Goal: Task Accomplishment & Management: Manage account settings

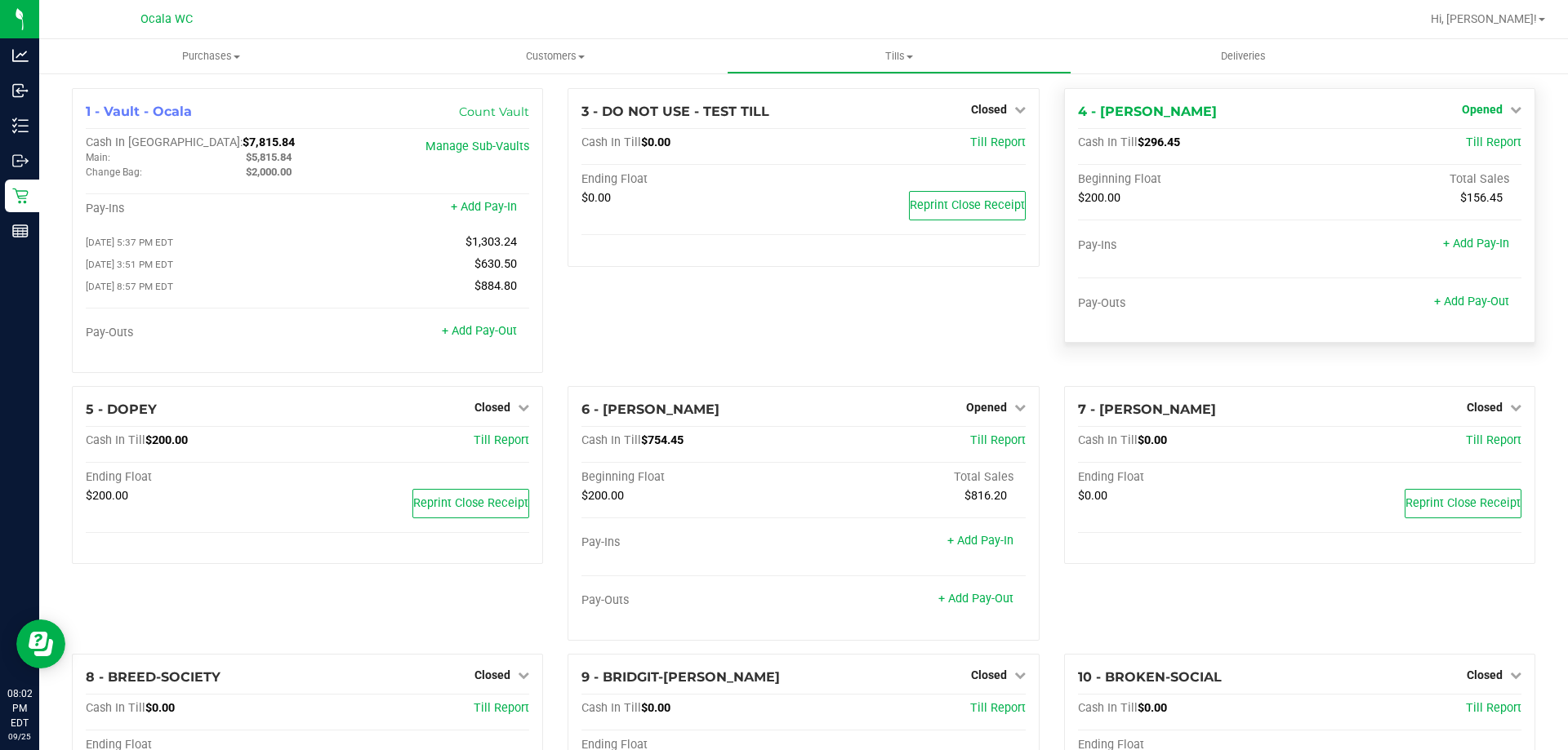
click at [1471, 106] on span "Opened" at bounding box center [1482, 110] width 41 height 13
click at [1465, 146] on link "Close Till" at bounding box center [1483, 143] width 44 height 13
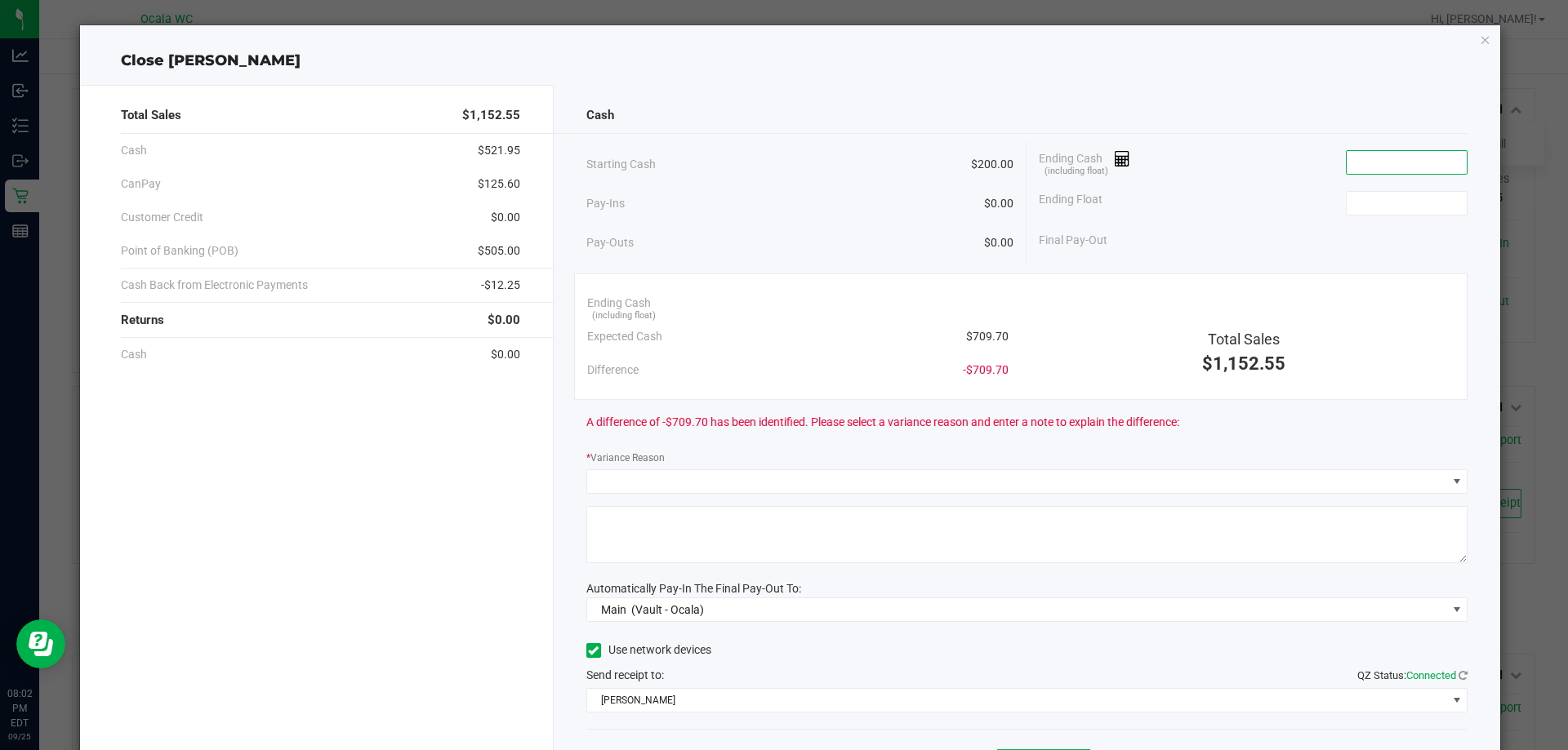
click at [1370, 163] on input at bounding box center [1406, 162] width 120 height 23
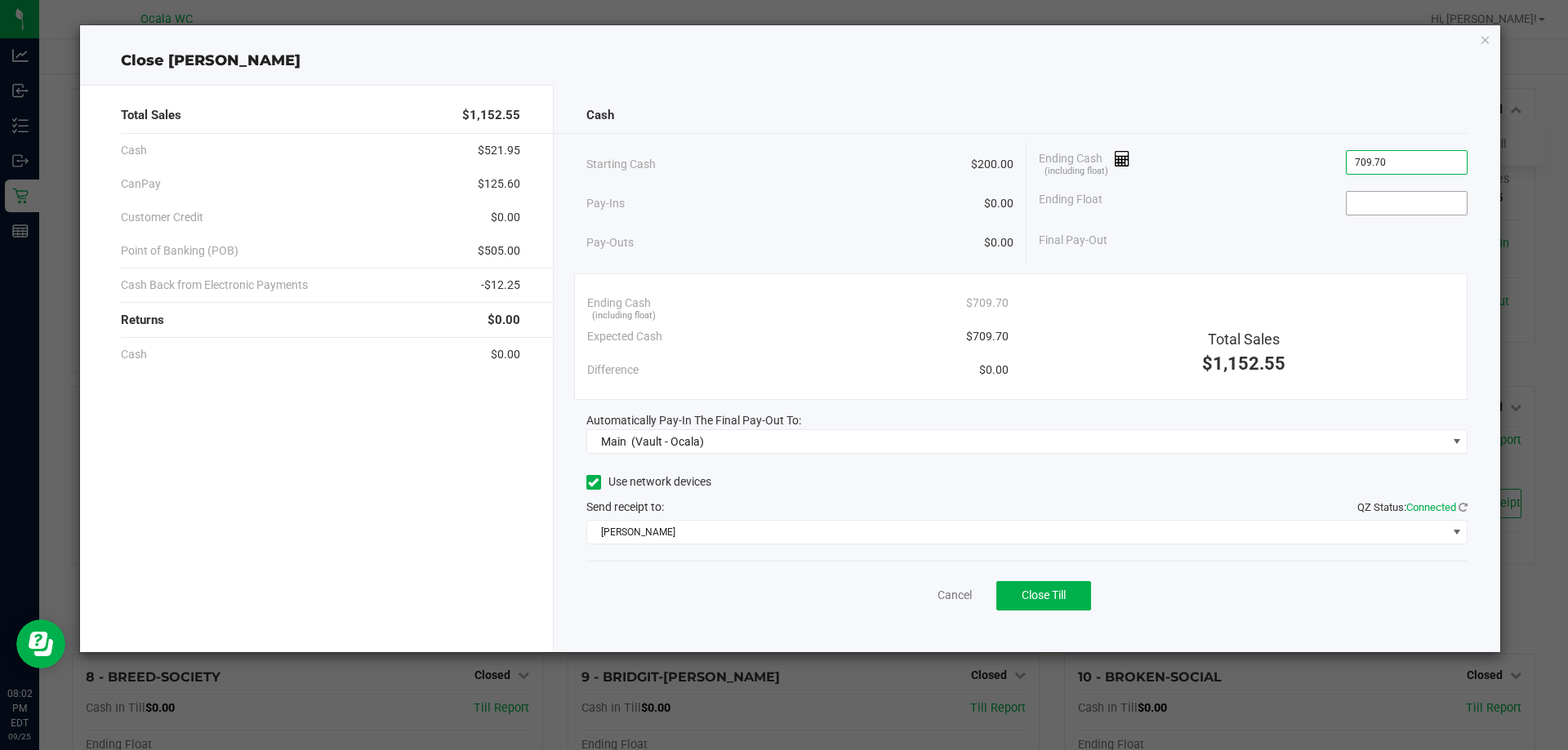
type input "$709.70"
click at [1388, 208] on input at bounding box center [1406, 203] width 120 height 23
type input "$200.00"
click at [1227, 230] on div "Final Pay-Out $509.70" at bounding box center [1253, 240] width 428 height 33
click at [1045, 596] on span "Close Till" at bounding box center [1043, 595] width 44 height 13
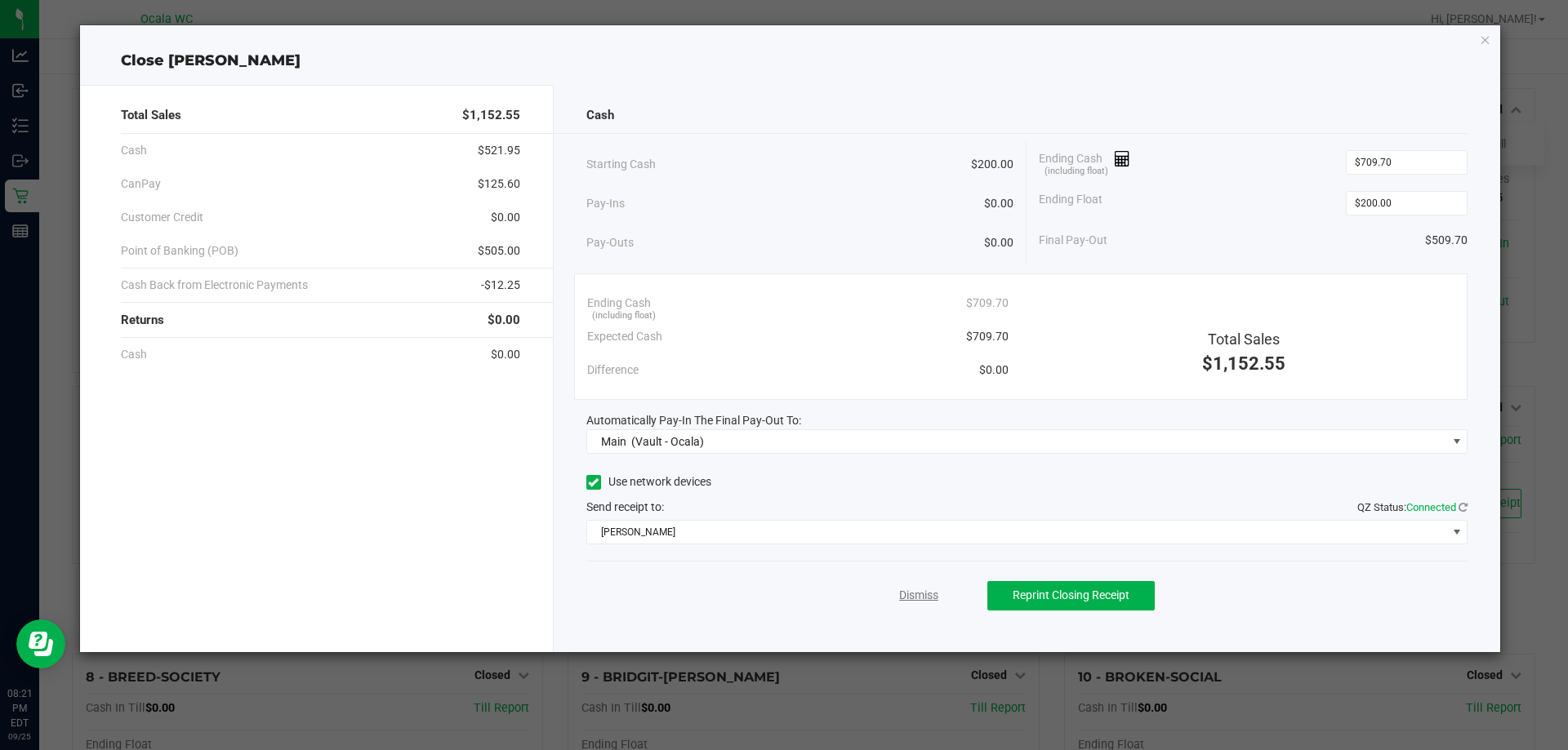
click at [912, 600] on link "Dismiss" at bounding box center [919, 596] width 39 height 17
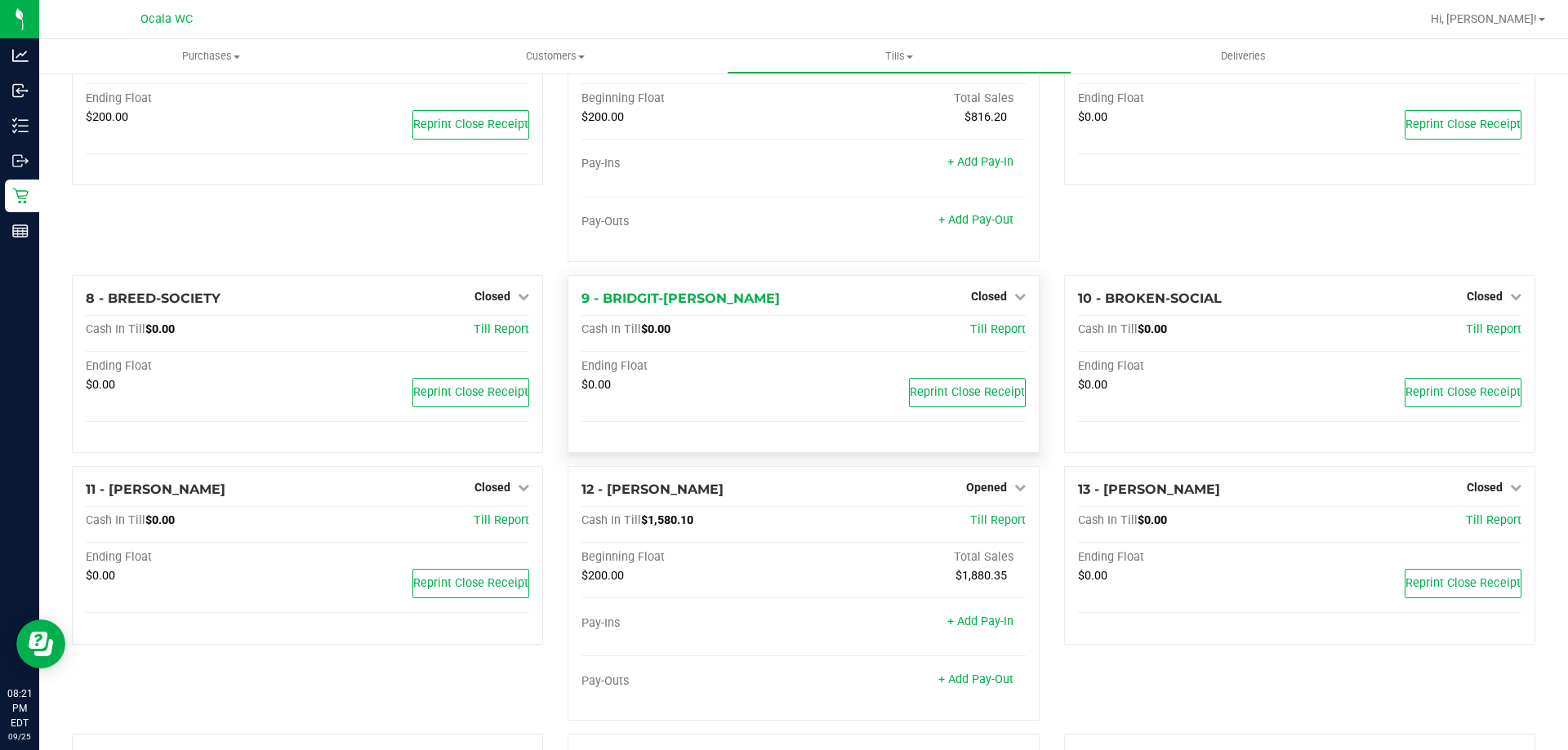
scroll to position [408, 0]
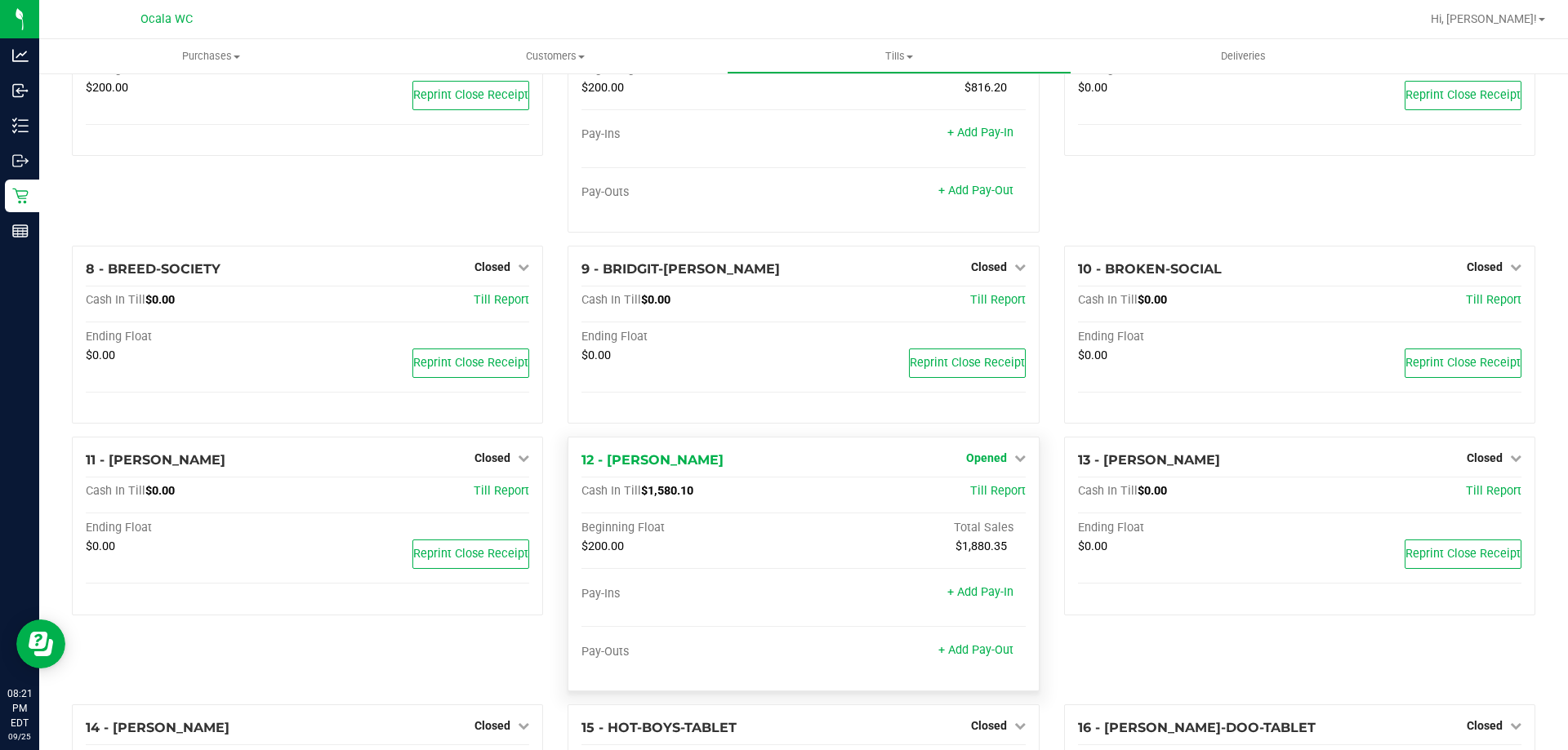
click at [986, 460] on span "Opened" at bounding box center [987, 458] width 41 height 13
click at [973, 494] on link "Close Till" at bounding box center [988, 492] width 44 height 13
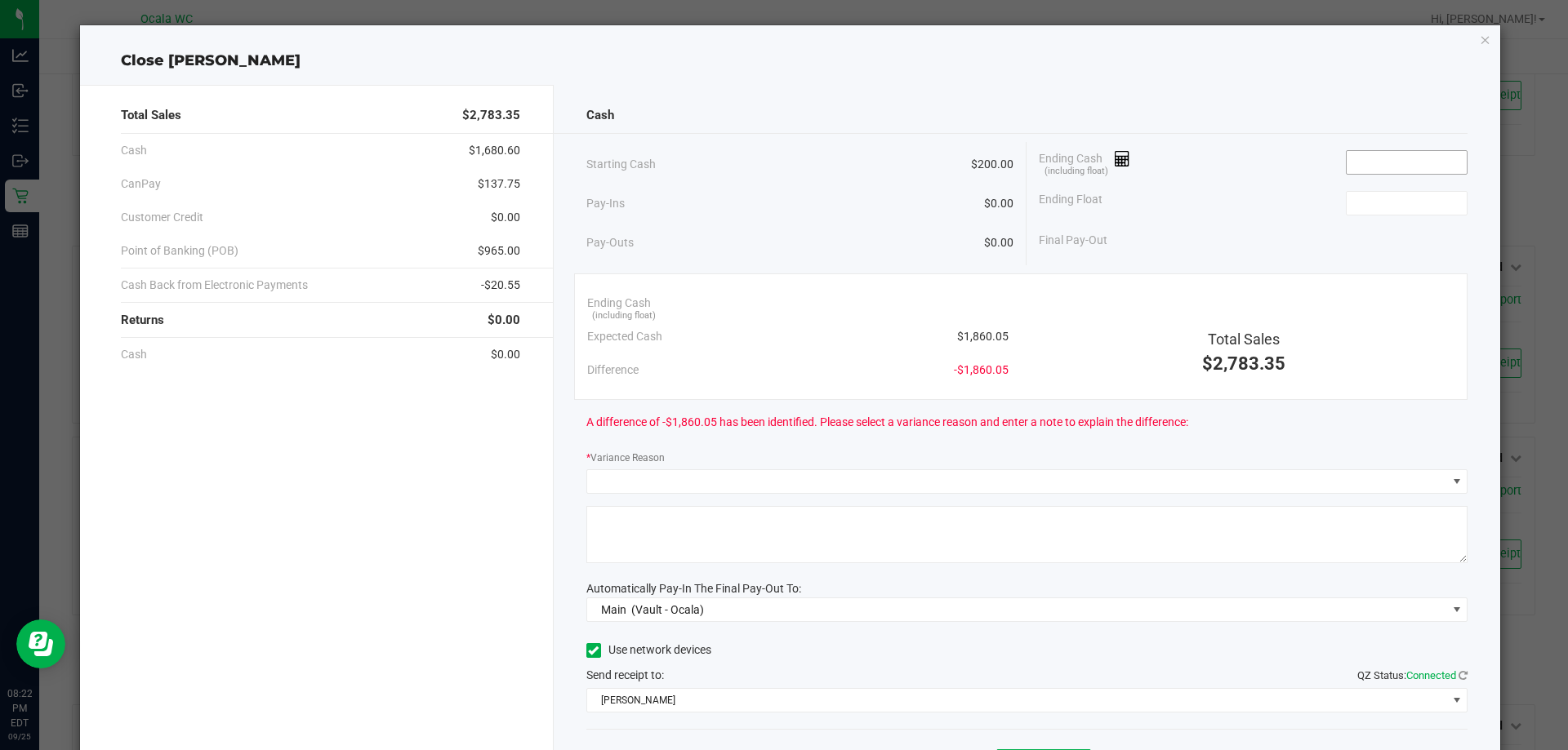
click at [1376, 165] on input at bounding box center [1406, 162] width 120 height 23
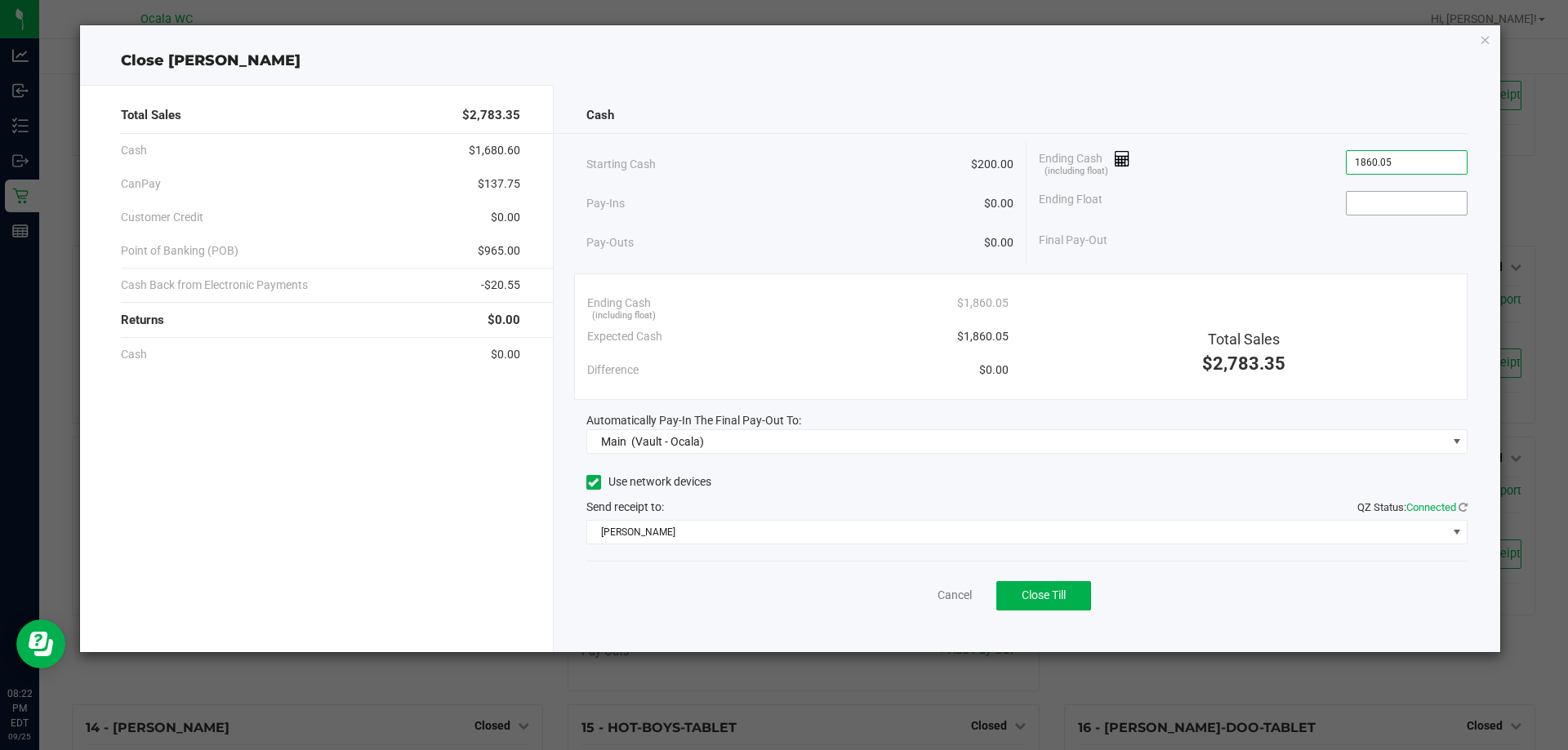
type input "$1,860.05"
click at [1425, 202] on input at bounding box center [1406, 203] width 120 height 23
type input "$200.00"
click at [1265, 215] on div "Ending Float $200.00" at bounding box center [1253, 203] width 428 height 41
click at [1027, 596] on span "Close Till" at bounding box center [1043, 595] width 44 height 13
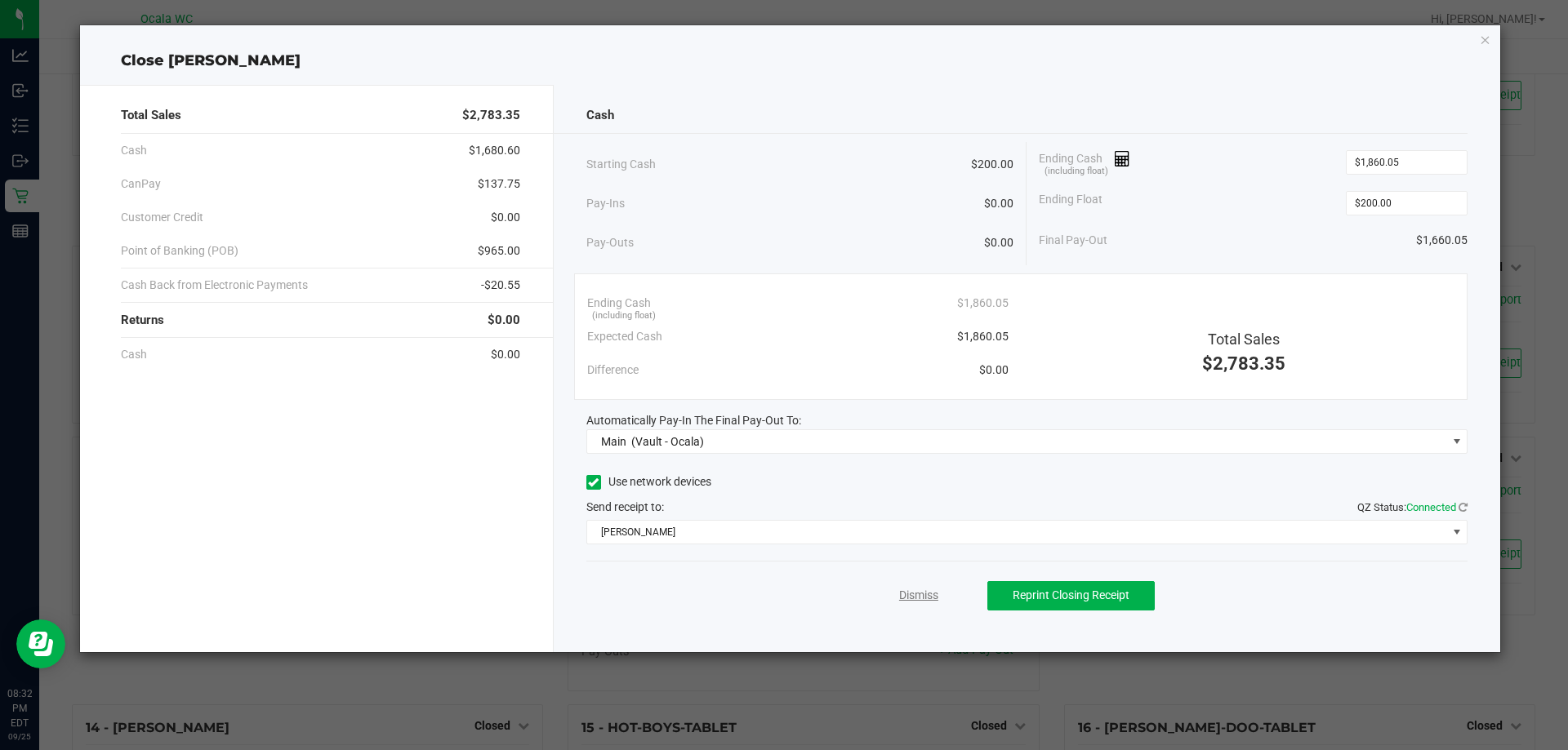
click at [926, 595] on link "Dismiss" at bounding box center [919, 596] width 39 height 17
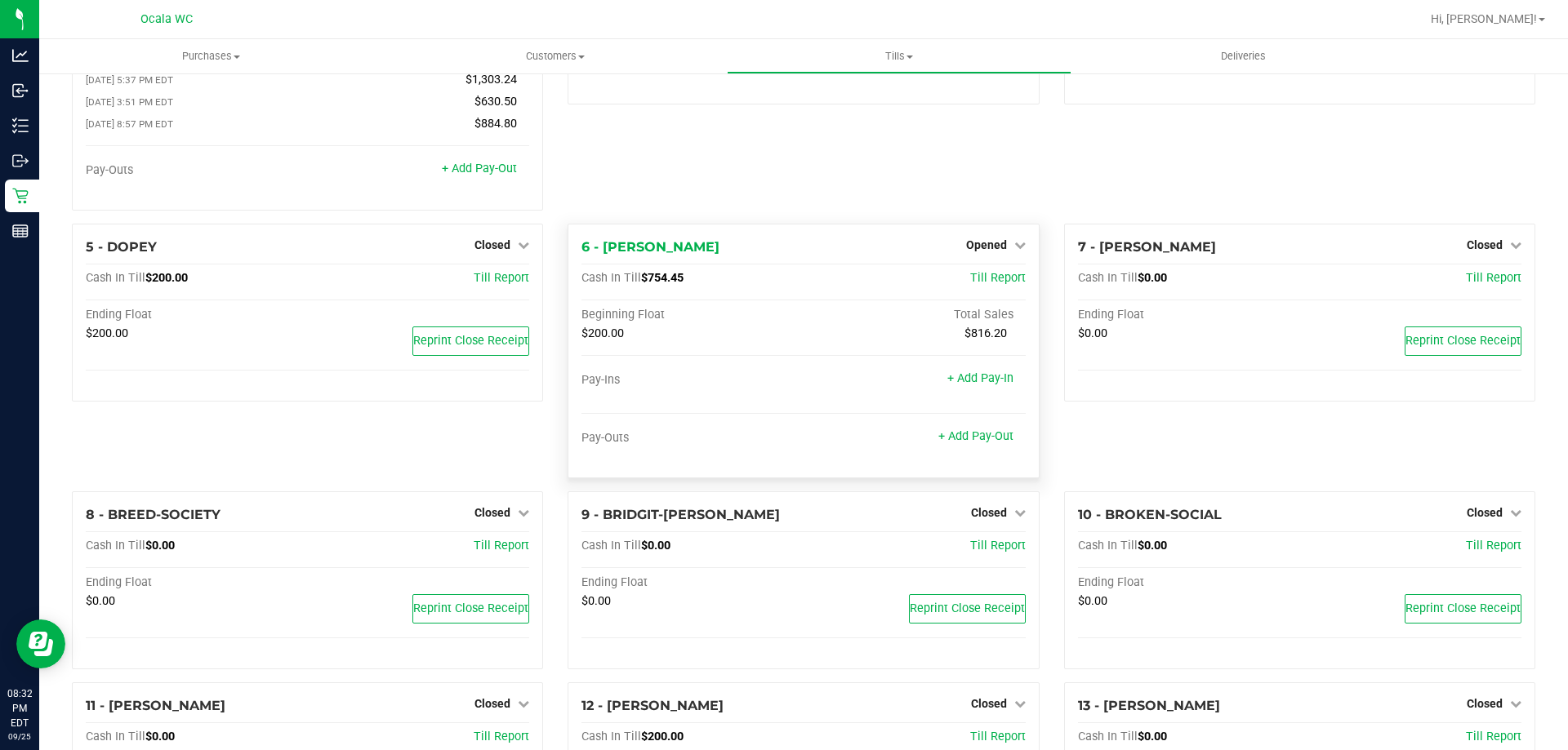
scroll to position [163, 0]
click at [974, 238] on div "Opened" at bounding box center [996, 244] width 60 height 20
click at [983, 247] on span "Opened" at bounding box center [987, 244] width 41 height 13
click at [977, 282] on link "Close Till" at bounding box center [988, 277] width 44 height 13
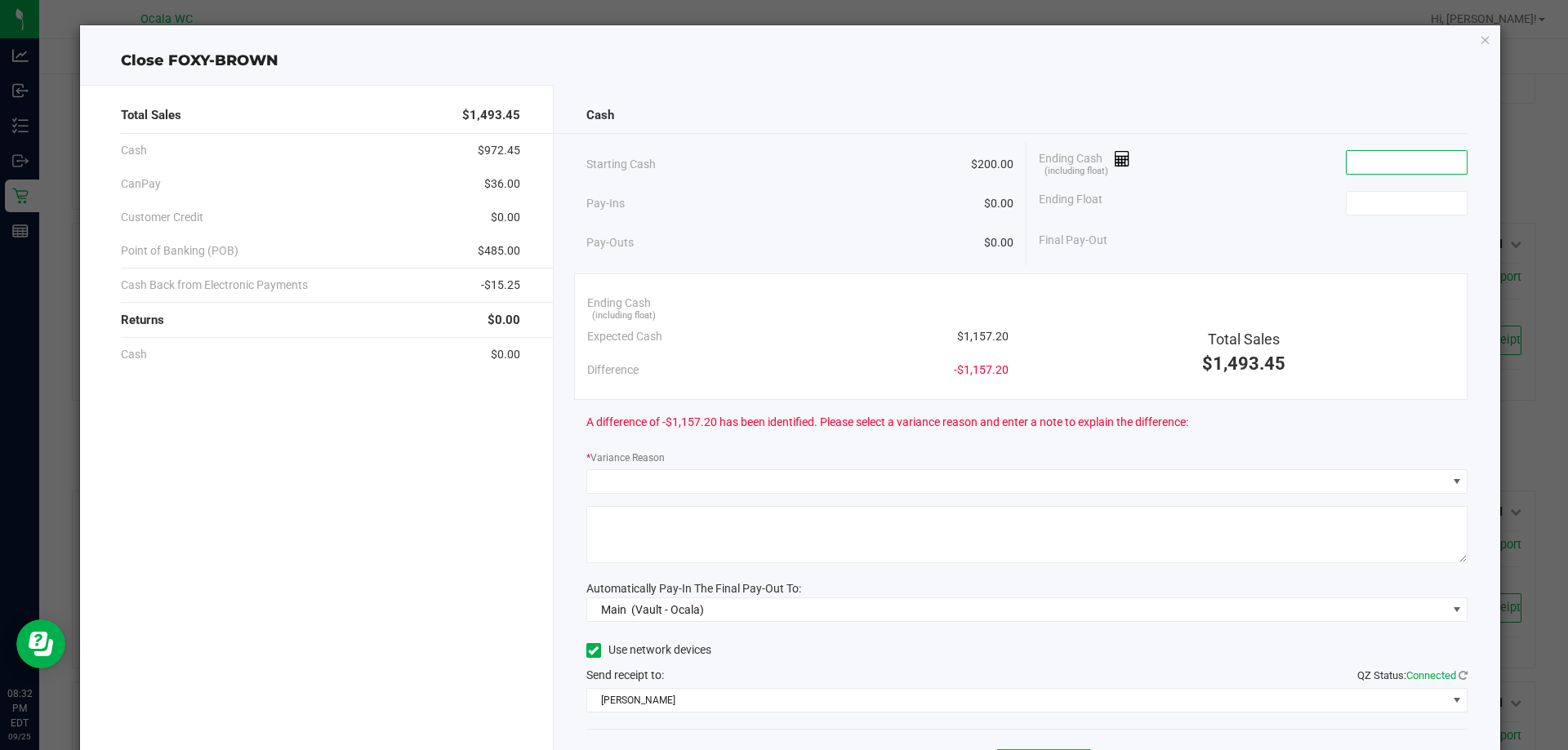
click at [1377, 162] on input at bounding box center [1406, 162] width 120 height 23
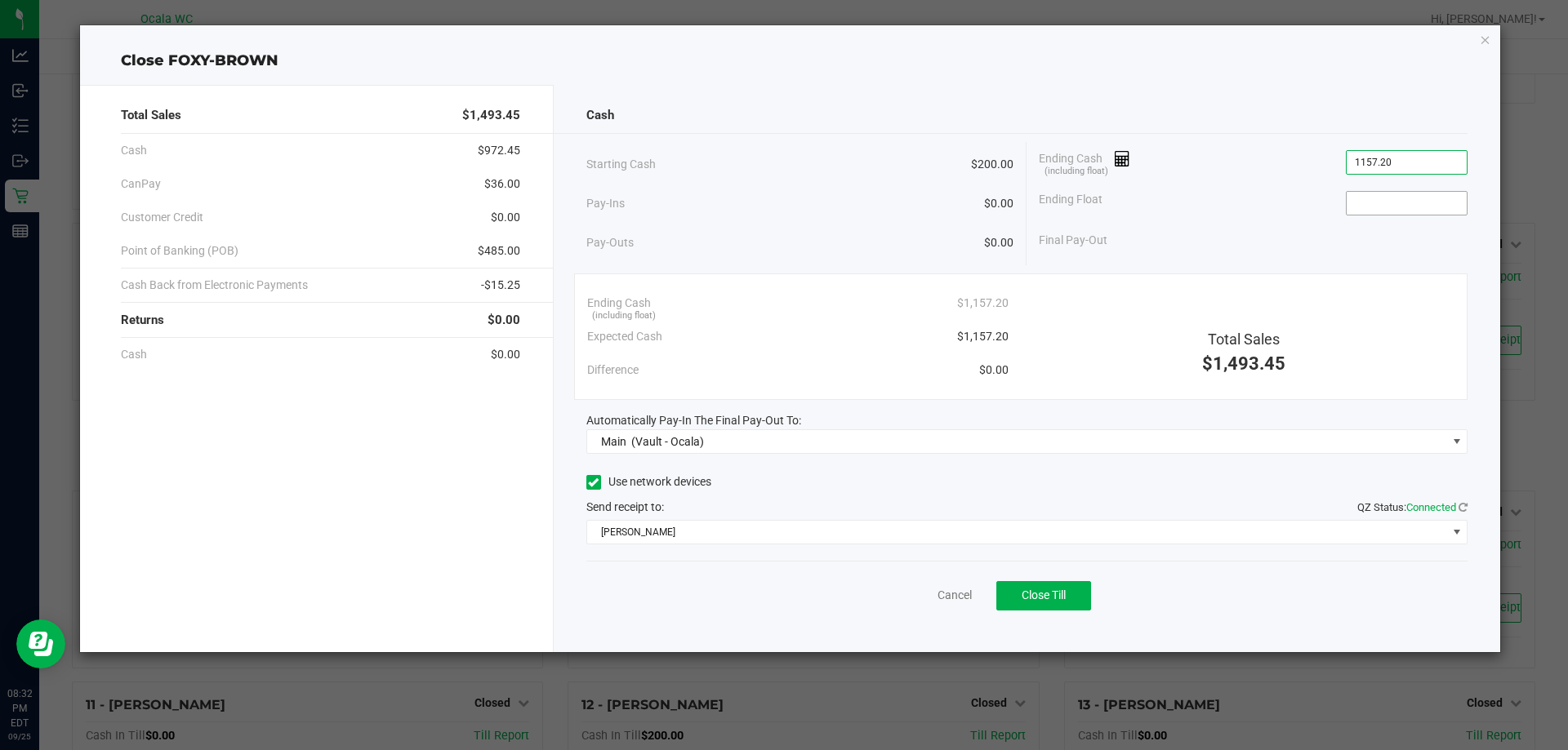
type input "$1,157.20"
click at [1386, 208] on input at bounding box center [1406, 203] width 120 height 23
type input "$200.00"
drag, startPoint x: 1264, startPoint y: 247, endPoint x: 1264, endPoint y: 263, distance: 16.0
click at [1264, 262] on div "Starting Cash $200.00 Pay-Ins $0.00 Pay-Outs $0.00 Ending Cash (including float…" at bounding box center [1027, 204] width 882 height 123
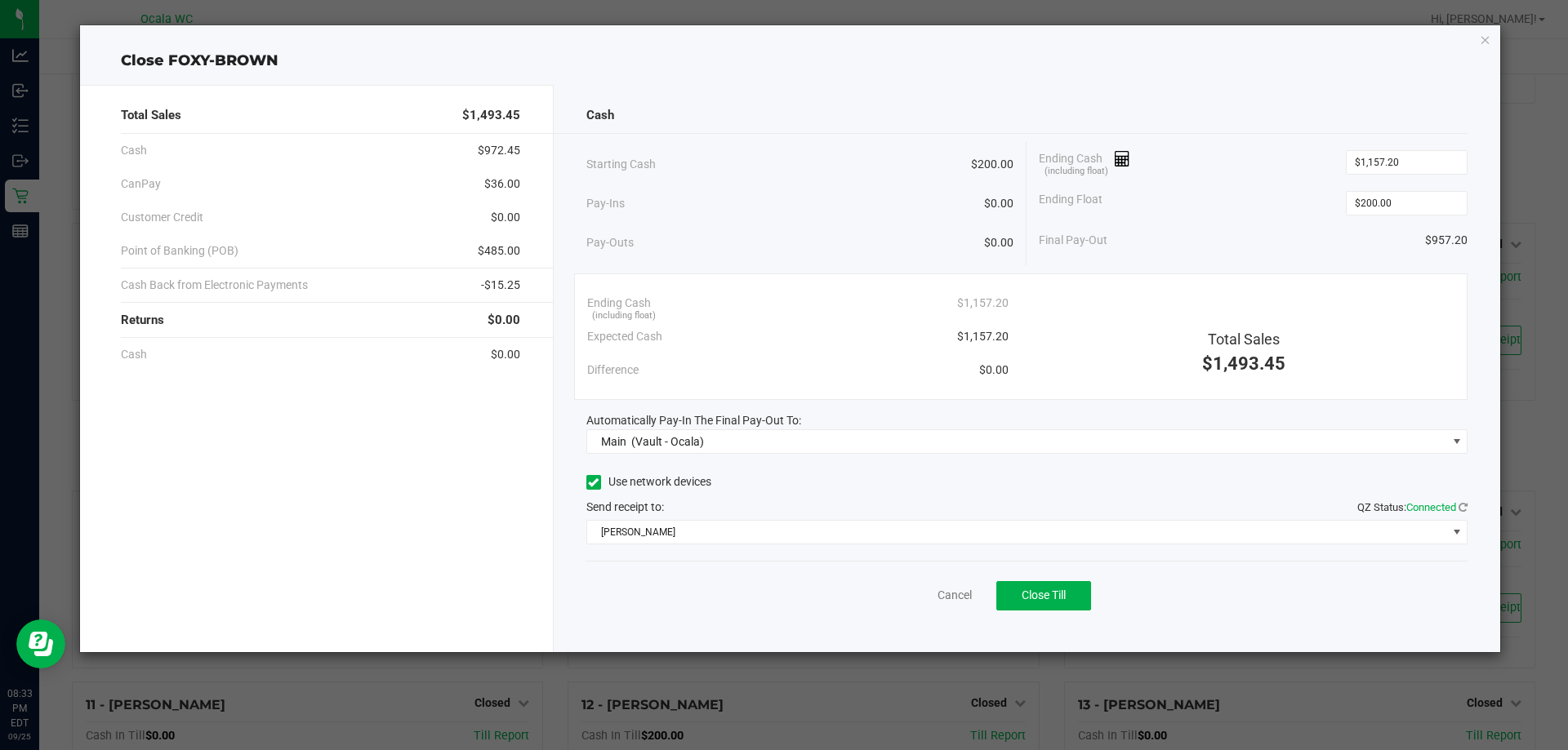
click at [1187, 232] on div "Final Pay-Out $957.20" at bounding box center [1253, 240] width 428 height 33
click at [1060, 593] on span "Close Till" at bounding box center [1043, 595] width 44 height 13
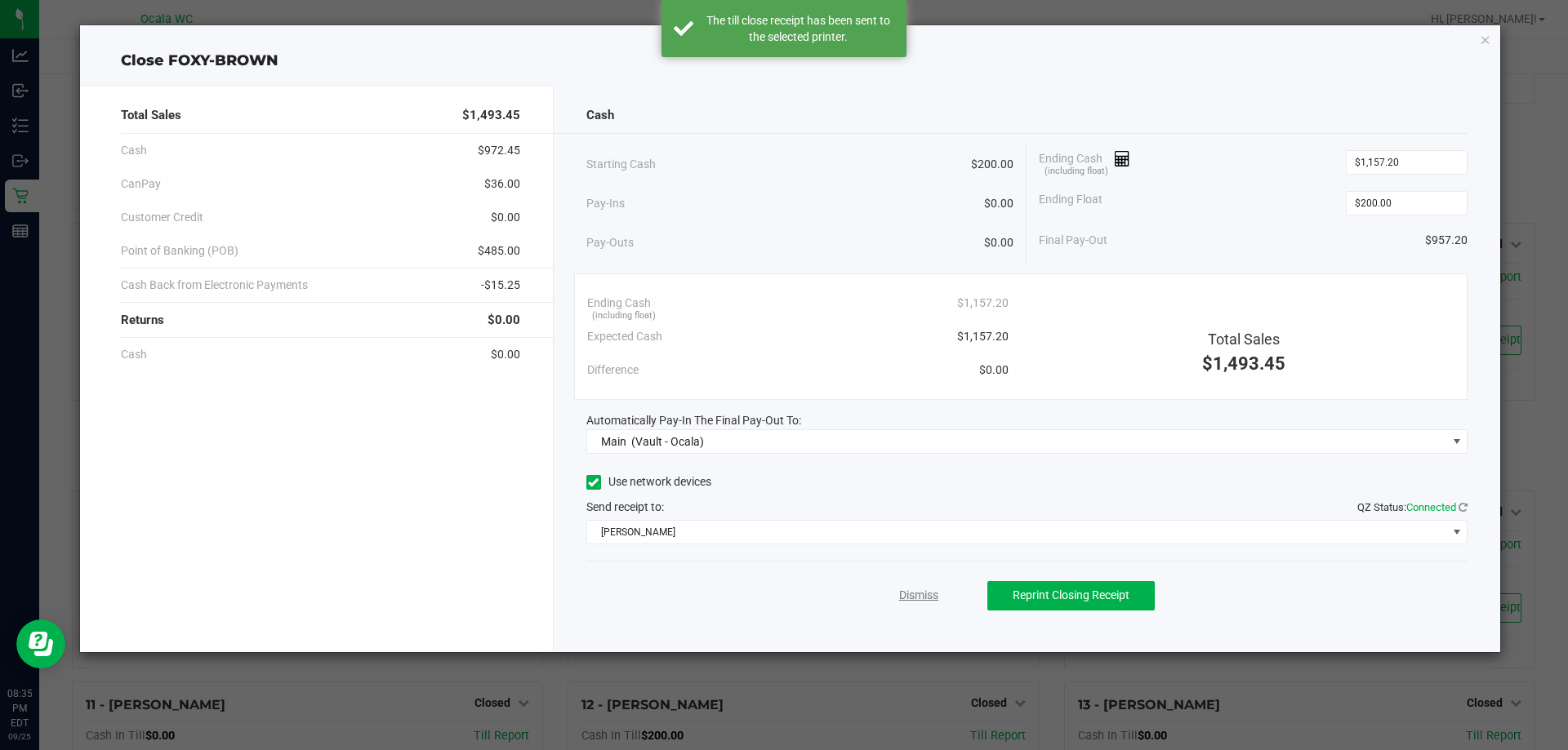
click at [918, 600] on link "Dismiss" at bounding box center [919, 596] width 39 height 17
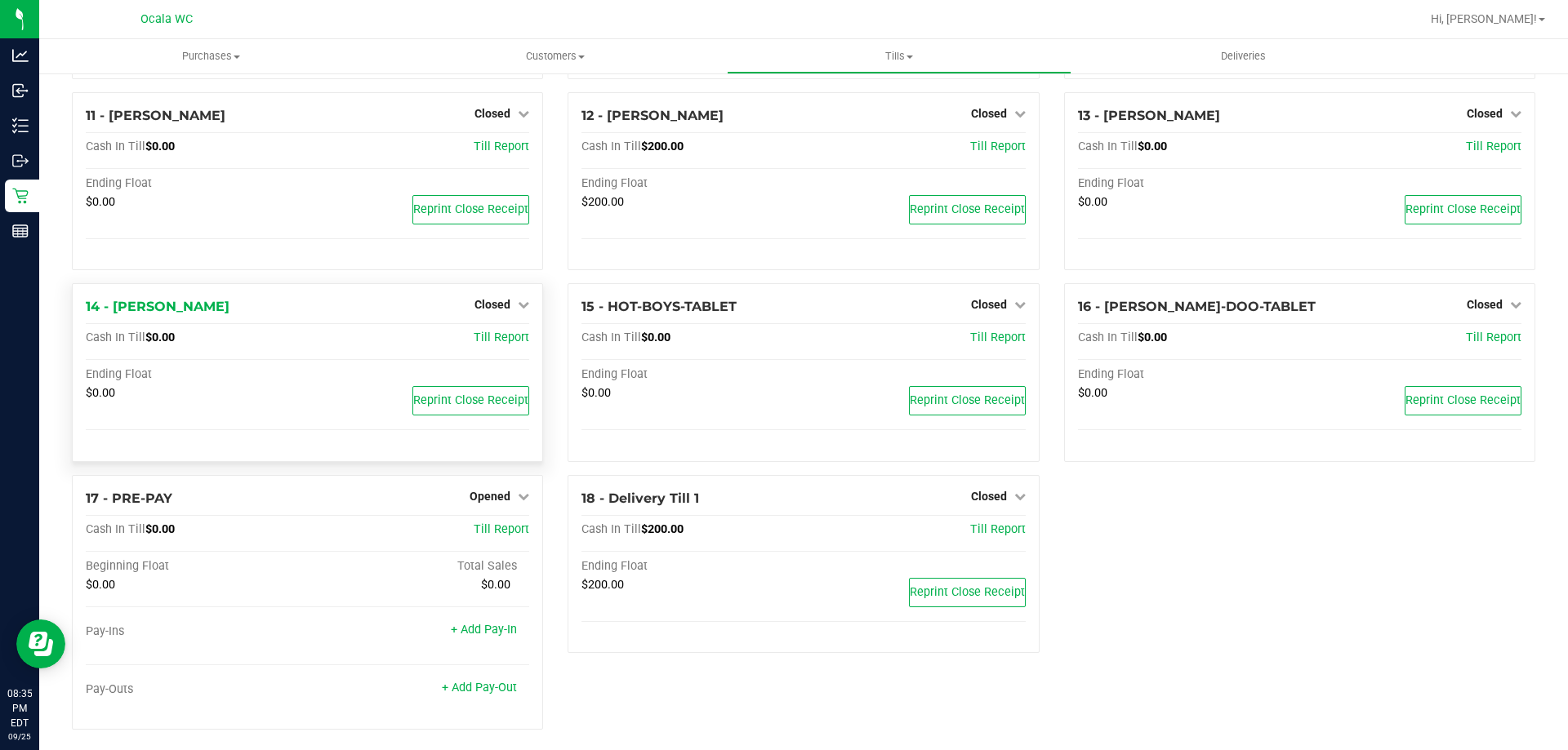
scroll to position [690, 0]
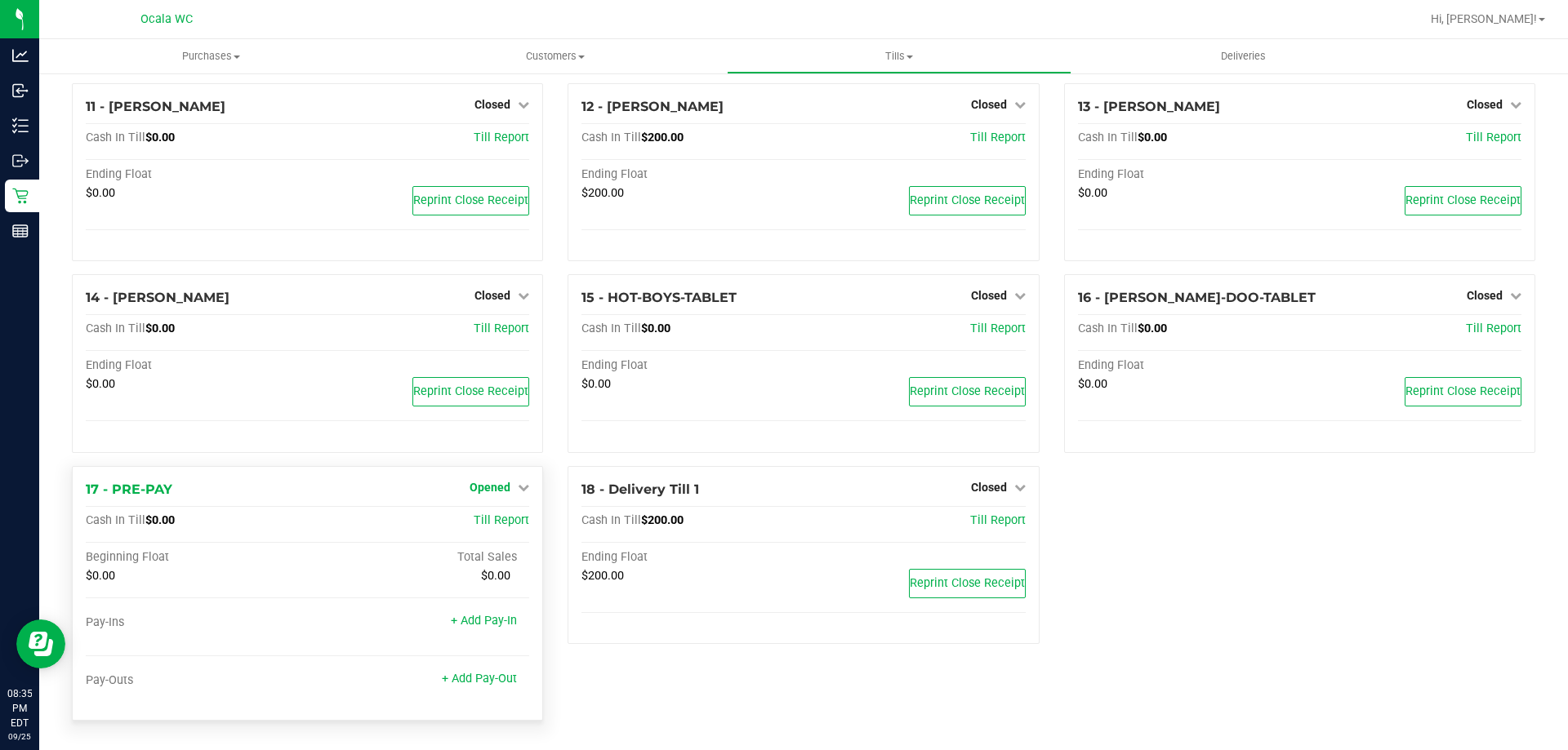
click at [500, 490] on span "Opened" at bounding box center [490, 488] width 41 height 13
click at [487, 524] on link "Close Till" at bounding box center [492, 521] width 44 height 13
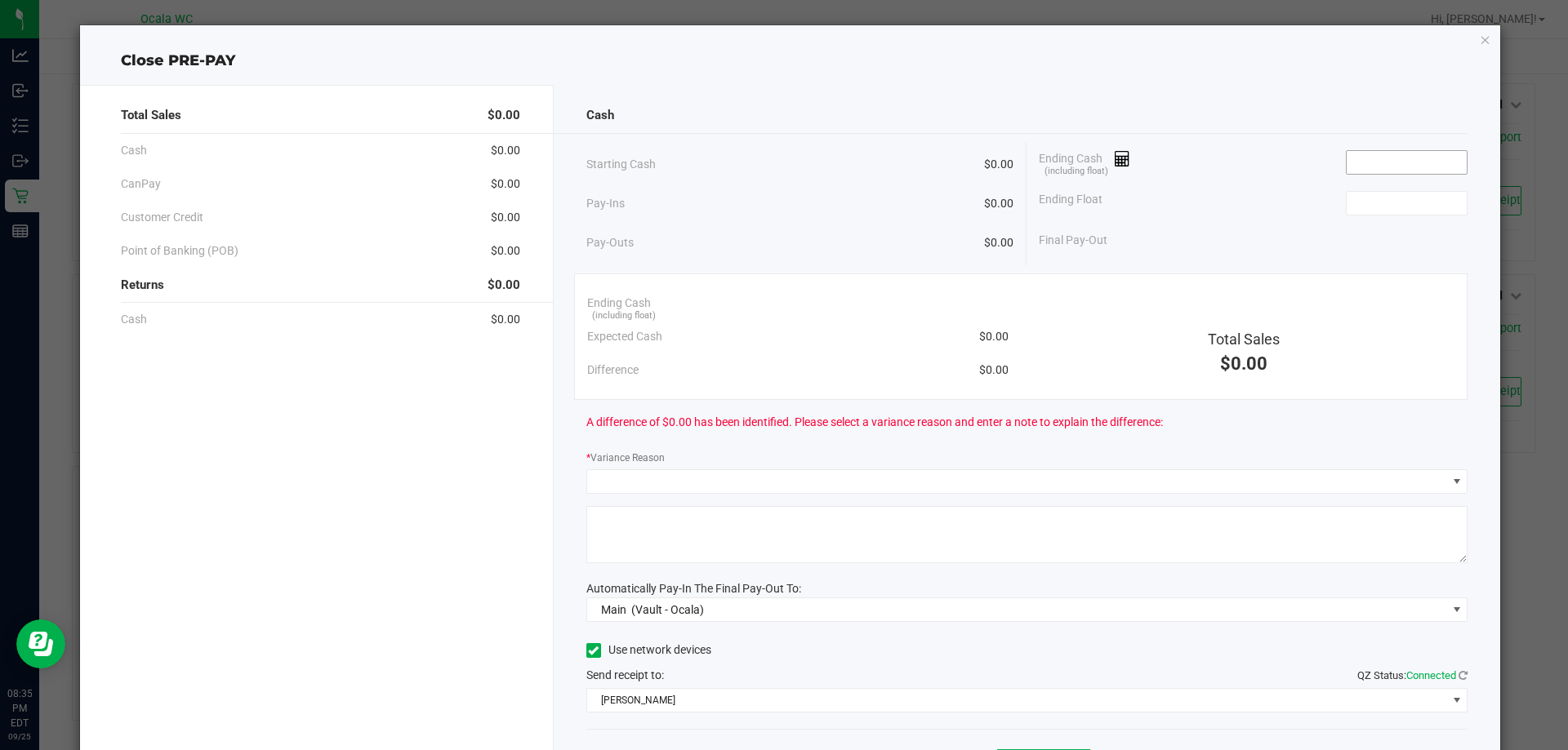
click at [1351, 167] on input at bounding box center [1406, 162] width 120 height 23
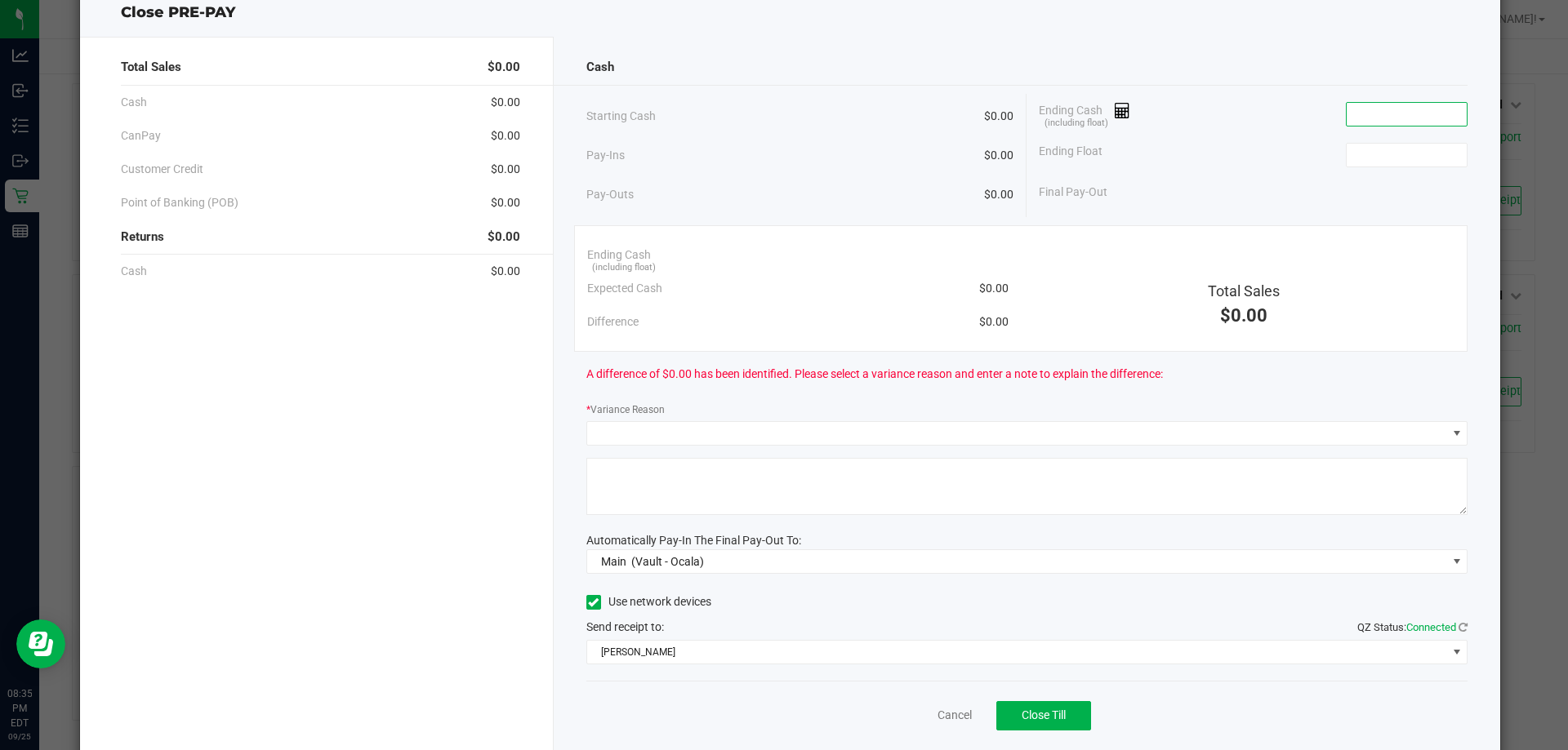
scroll to position [96, 0]
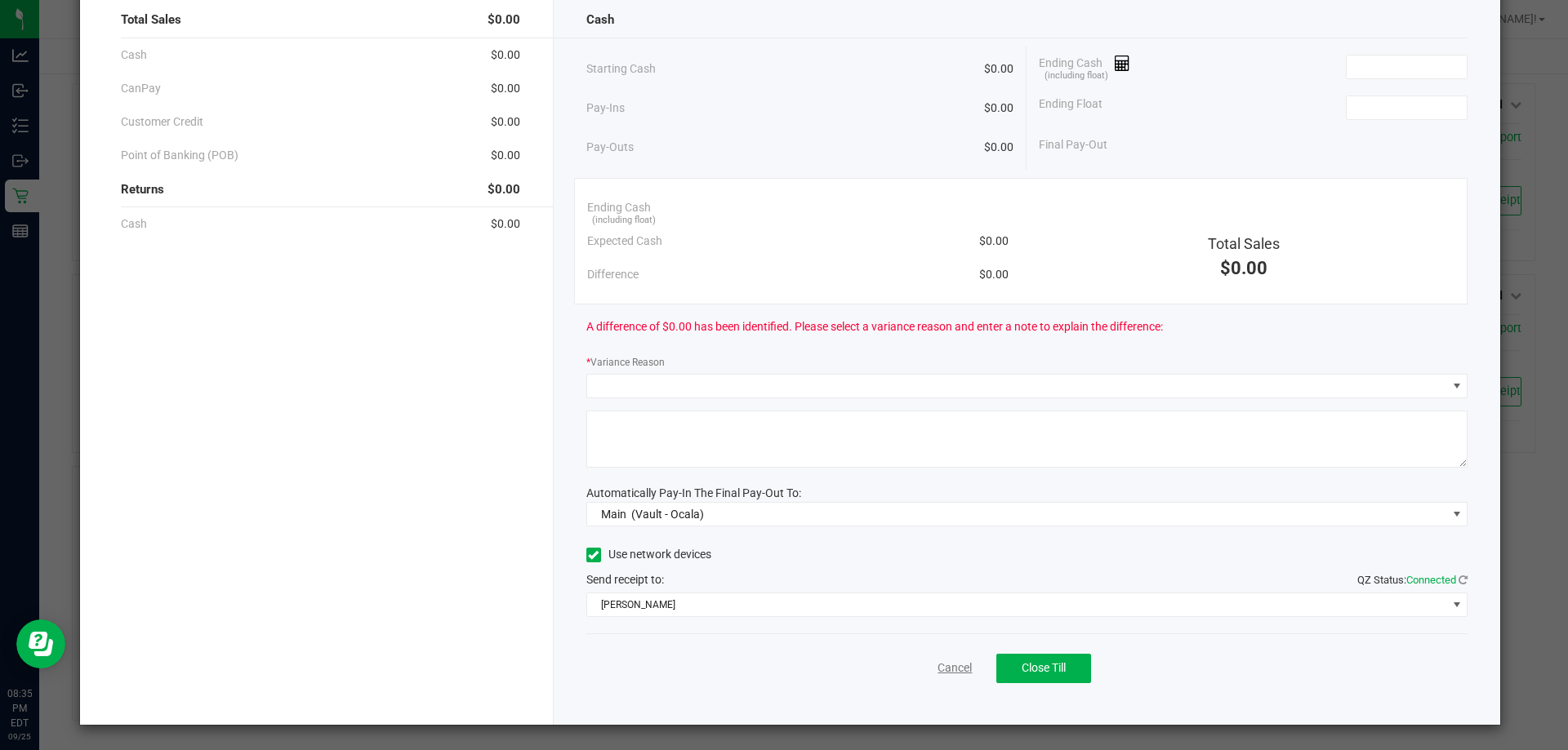
click at [938, 671] on link "Cancel" at bounding box center [954, 668] width 34 height 17
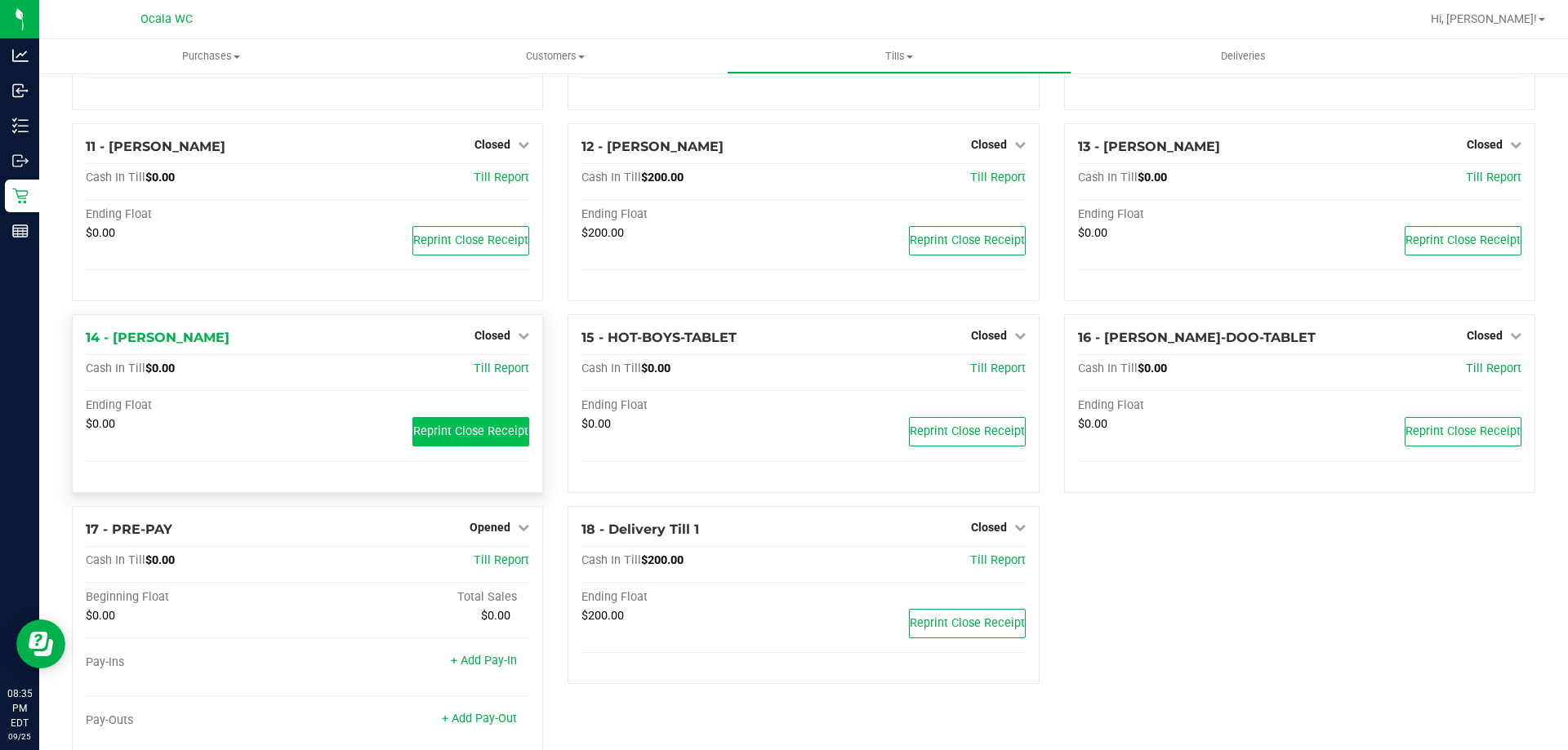
scroll to position [690, 0]
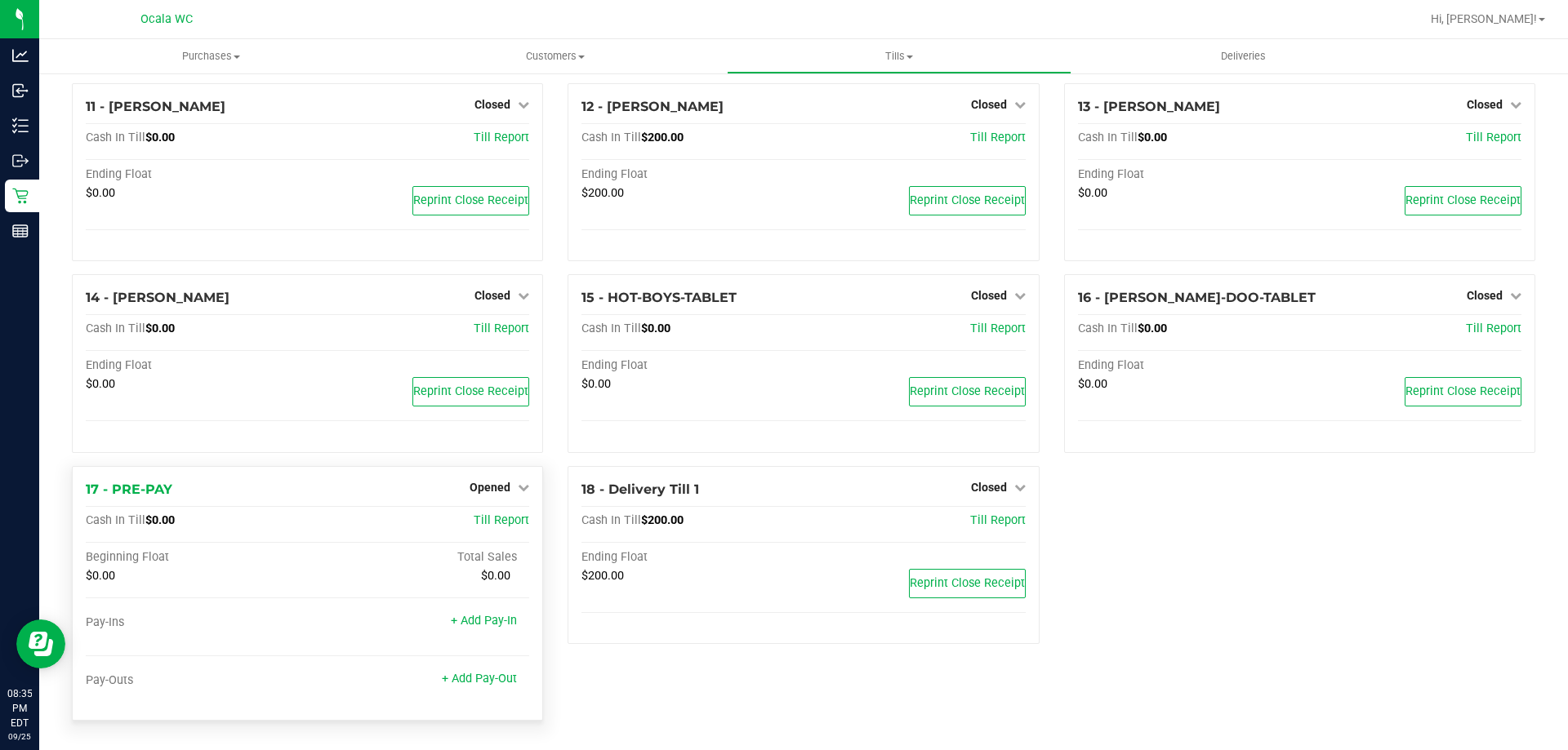
click at [497, 475] on div "17 - PRE-PAY Opened Close Till Cash In Till $0.00 Till Report Beginning Float T…" at bounding box center [307, 594] width 471 height 255
click at [504, 485] on span "Opened" at bounding box center [490, 488] width 41 height 13
click at [494, 529] on div "Close Till" at bounding box center [493, 521] width 121 height 20
click at [494, 522] on link "Close Till" at bounding box center [492, 521] width 44 height 13
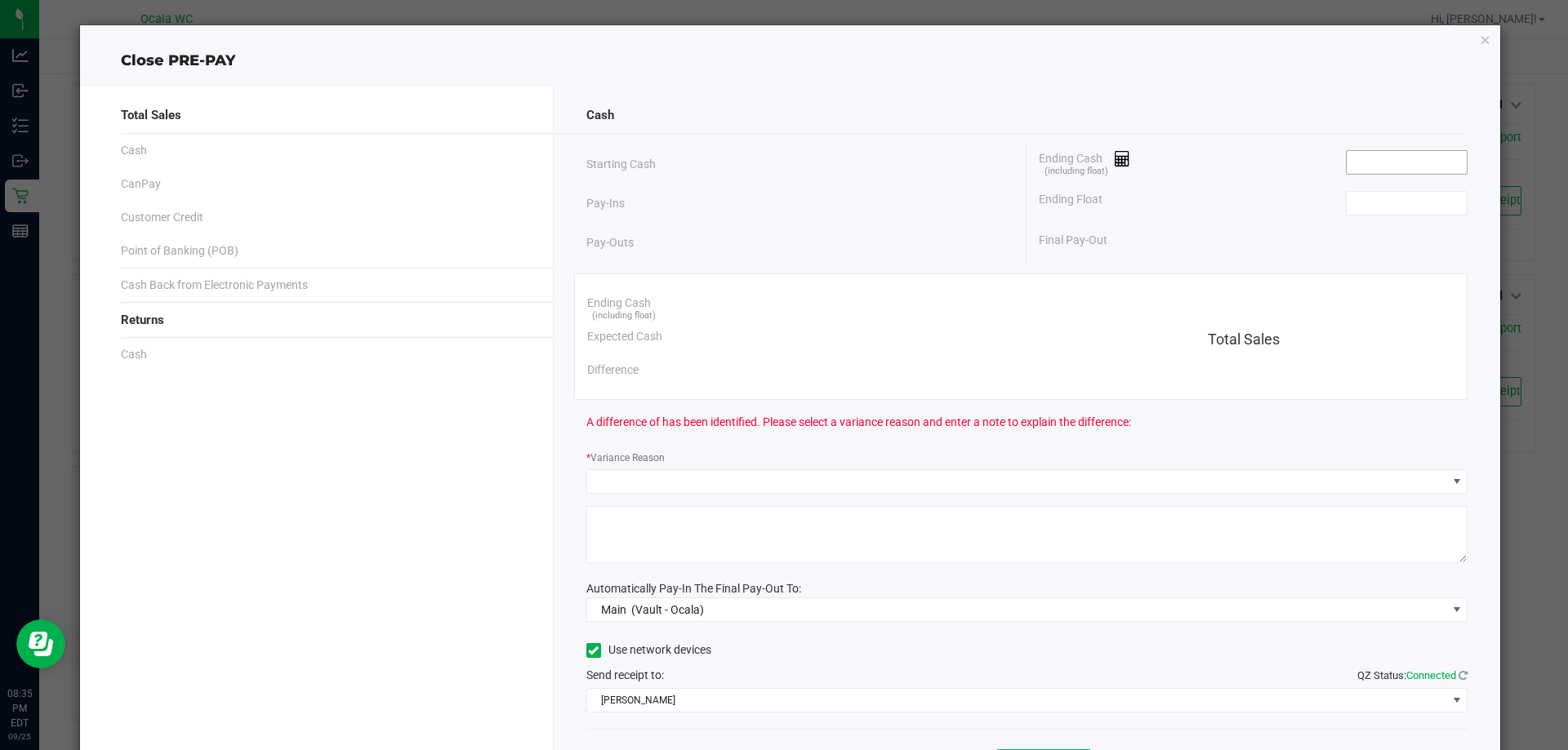
click at [1401, 163] on input at bounding box center [1406, 162] width 120 height 23
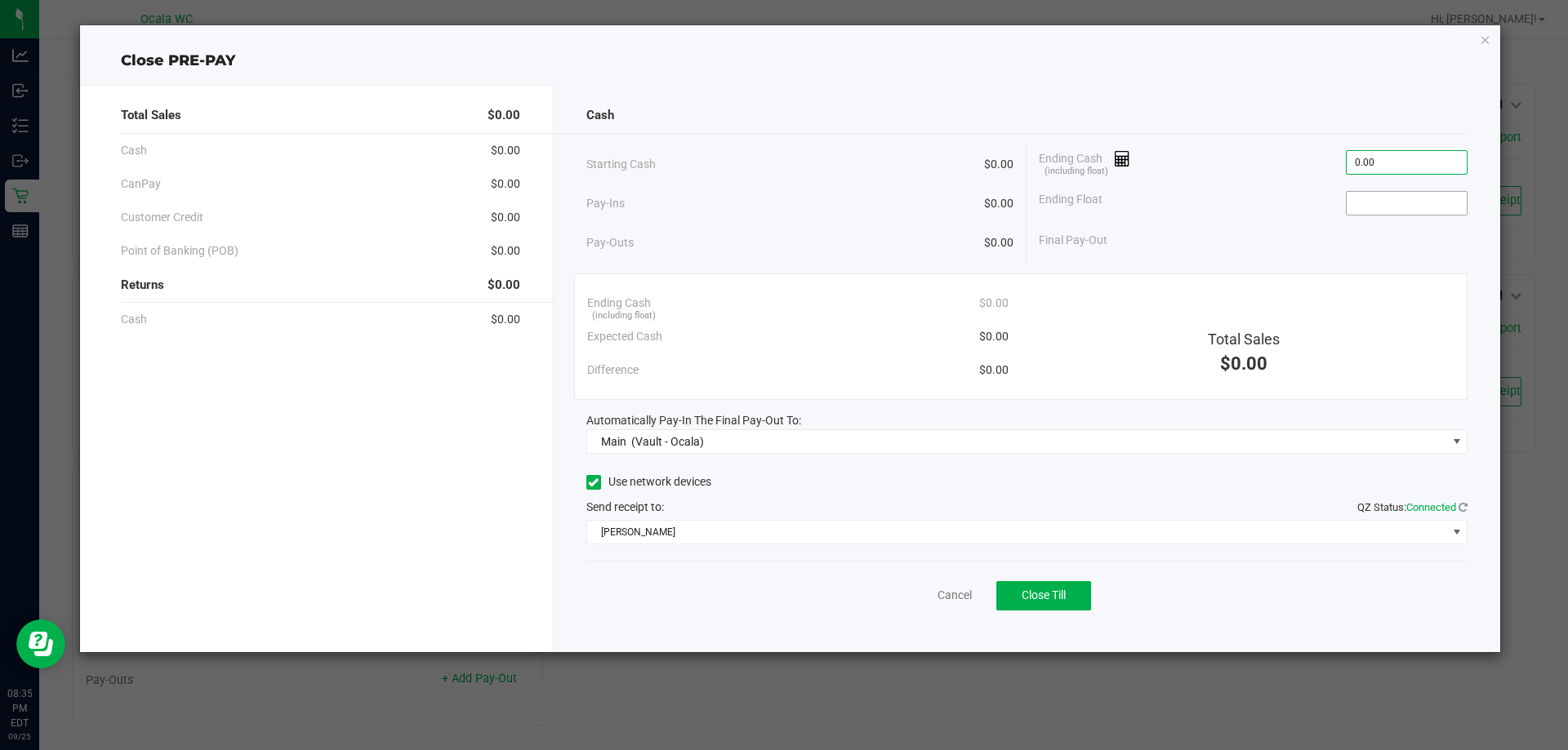
type input "$0.00"
click at [1387, 195] on input at bounding box center [1406, 203] width 120 height 23
type input "$0.00"
click at [1061, 590] on span "Close Till" at bounding box center [1043, 595] width 44 height 13
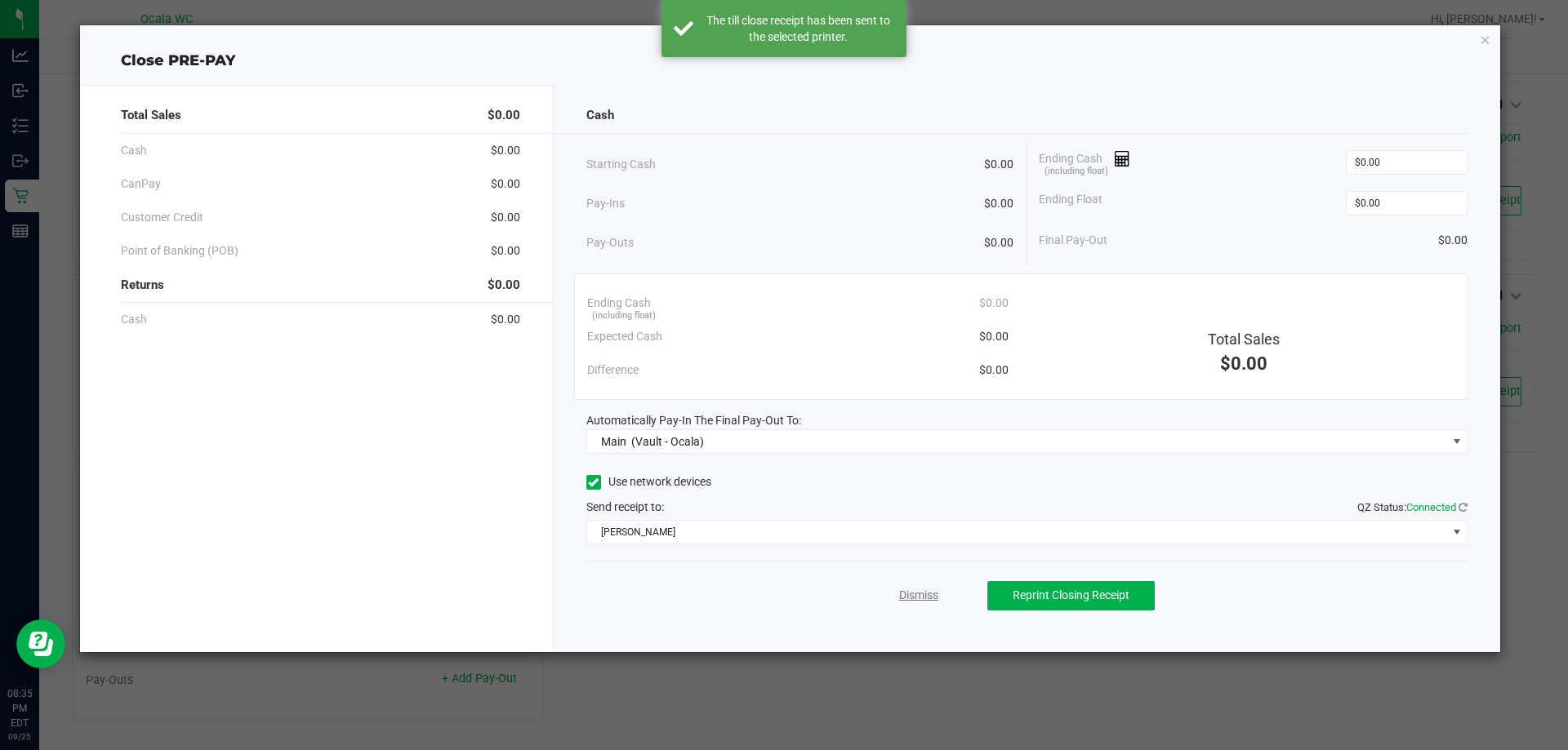
click at [919, 601] on link "Dismiss" at bounding box center [919, 596] width 39 height 17
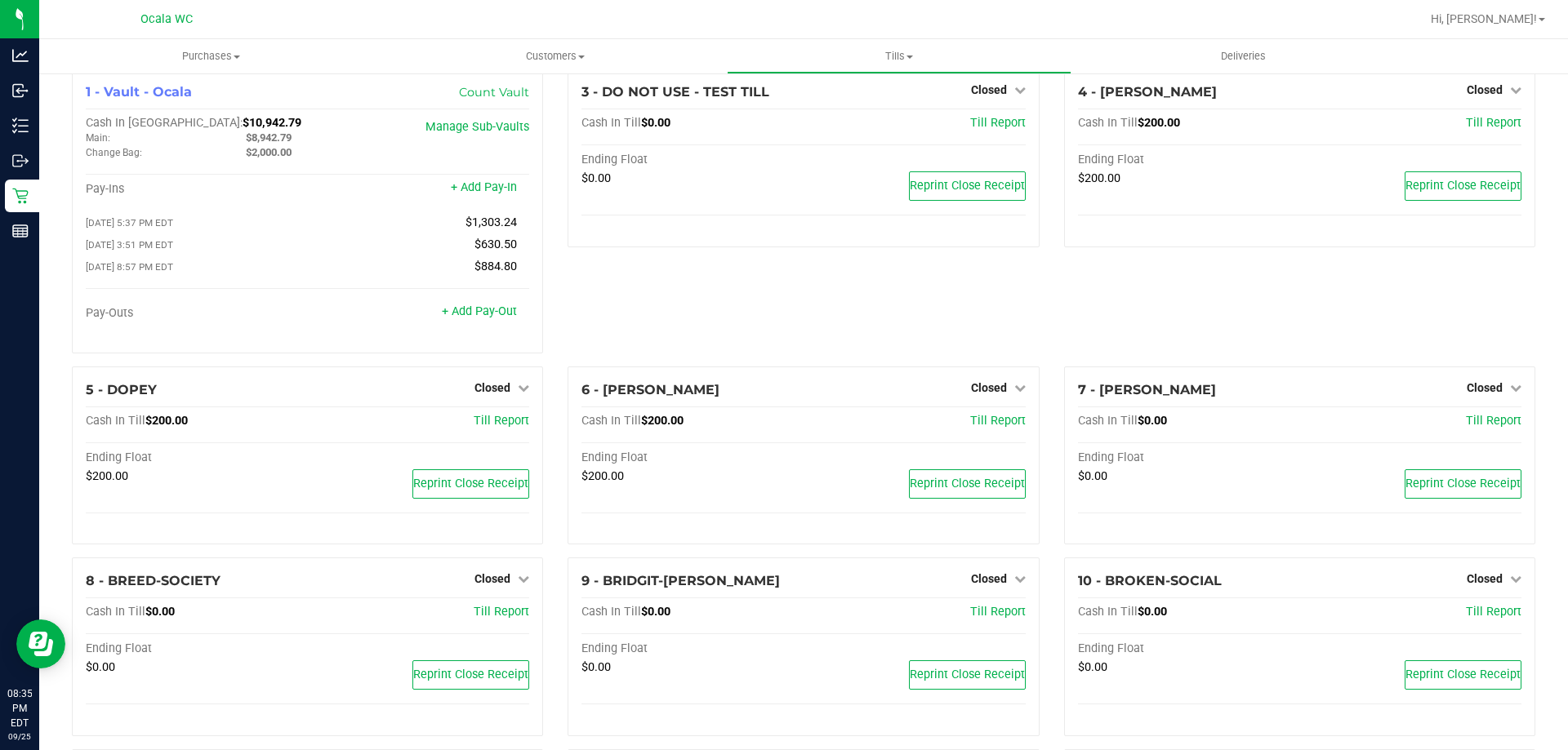
scroll to position [0, 0]
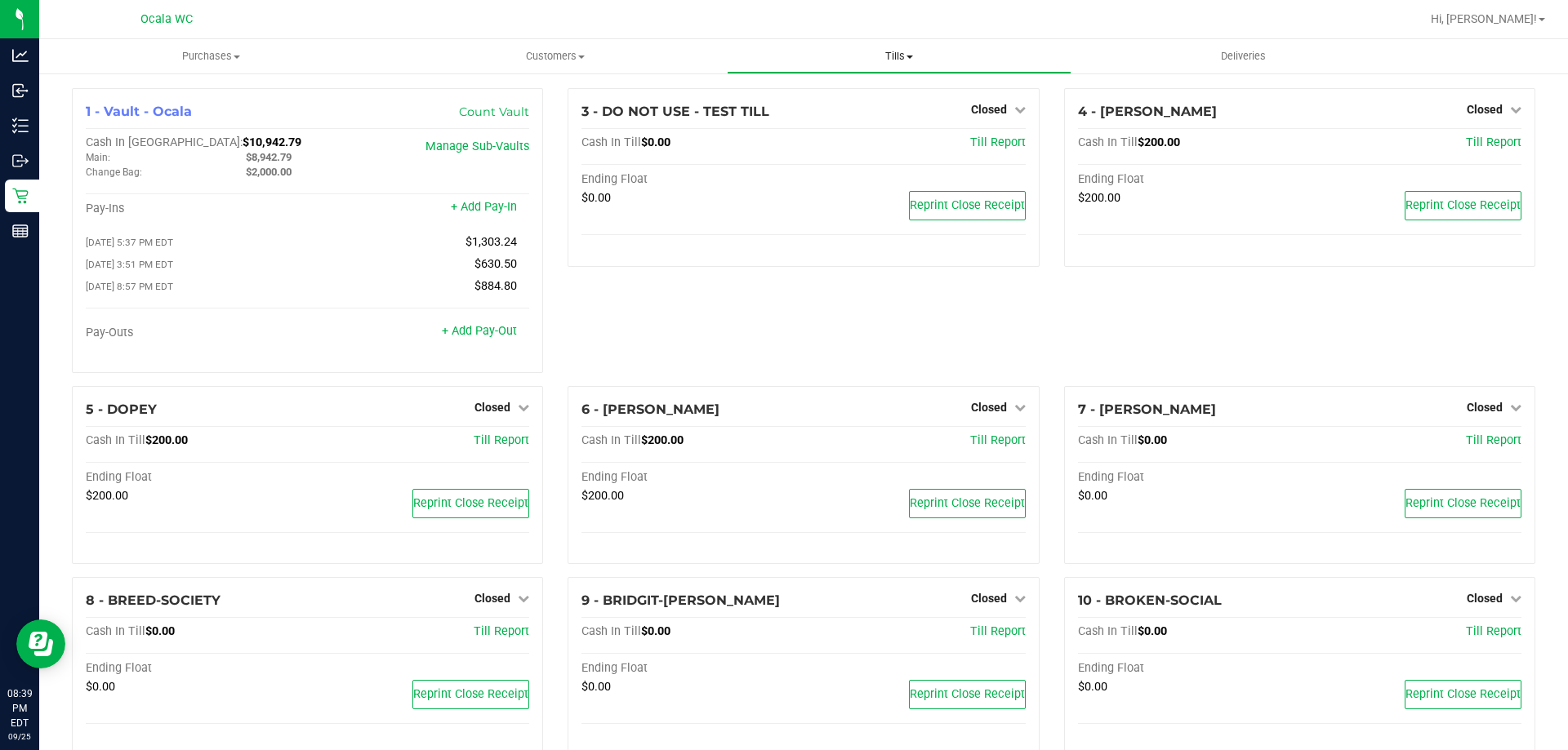
click at [901, 49] on span "Tills" at bounding box center [898, 57] width 342 height 15
click at [821, 115] on span "Reconcile e-payments" at bounding box center [808, 117] width 163 height 14
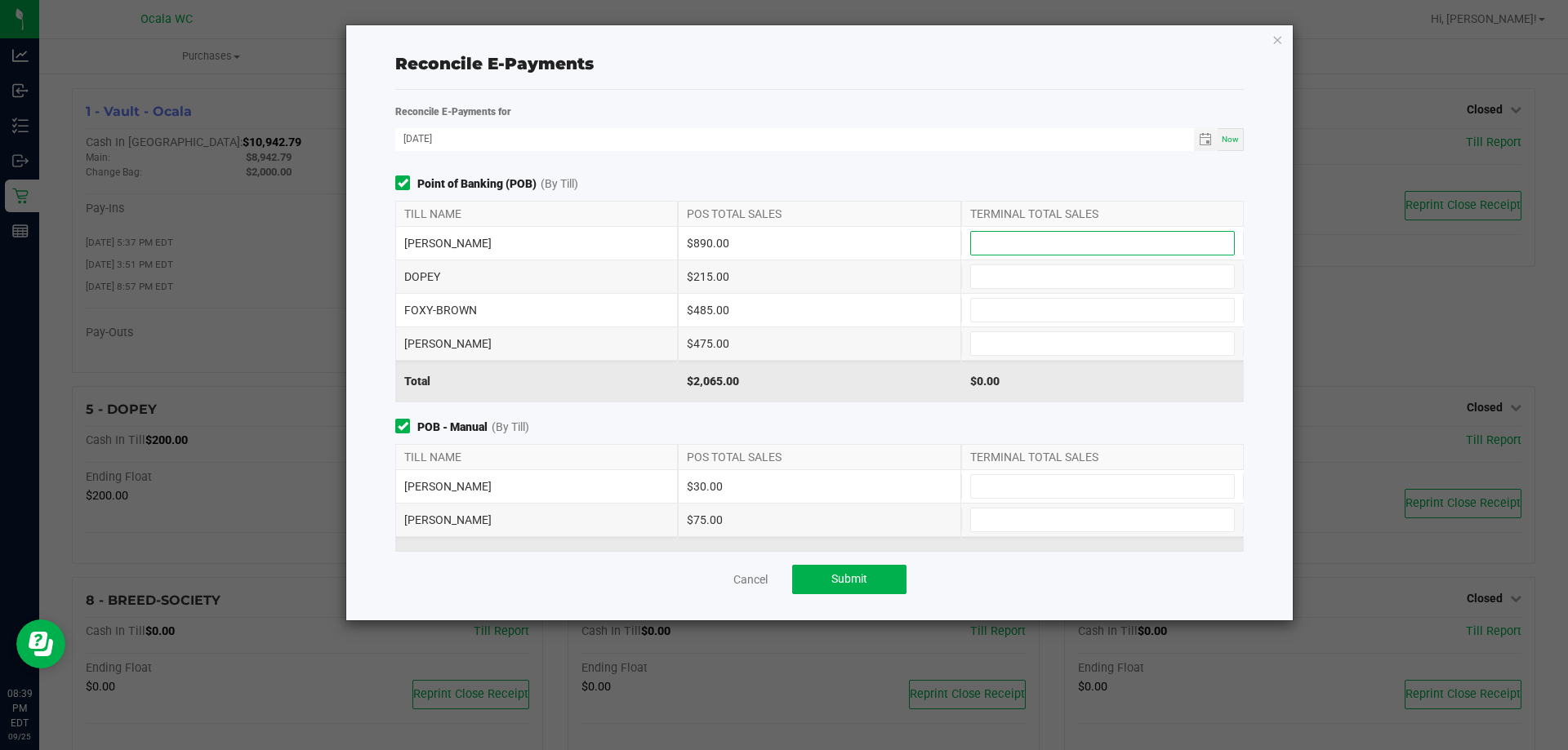
click at [1021, 247] on input at bounding box center [1102, 243] width 263 height 23
click at [1005, 246] on input at bounding box center [1102, 243] width 263 height 23
type input "$890.00"
click at [1007, 522] on input at bounding box center [1102, 519] width 263 height 23
type input "$75.00"
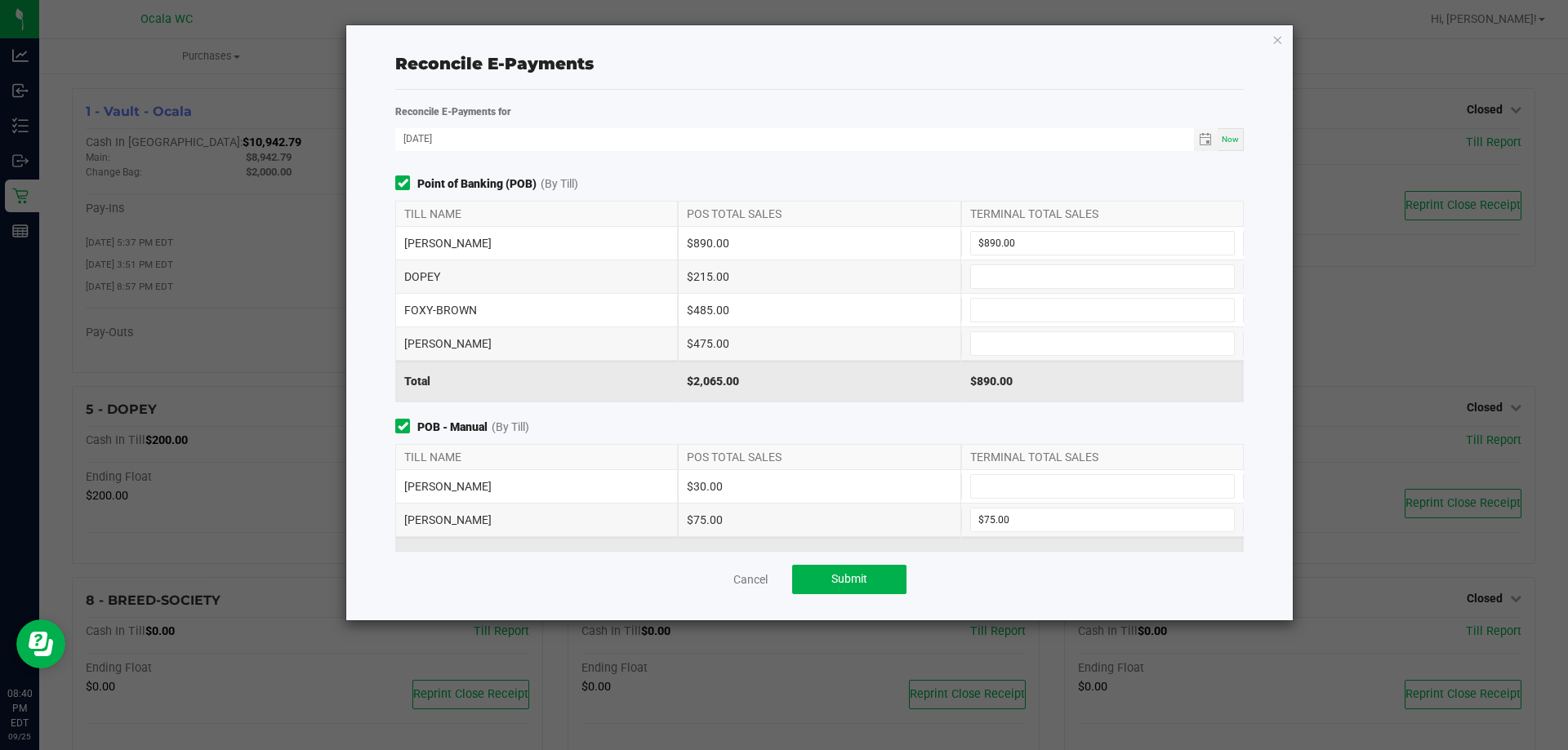
click at [1008, 296] on div "FOXY-BROWN $485.00" at bounding box center [818, 310] width 848 height 33
click at [1006, 308] on input at bounding box center [1102, 310] width 263 height 23
type input "$485.00"
click at [994, 275] on input at bounding box center [1102, 276] width 263 height 23
type input "$215.00"
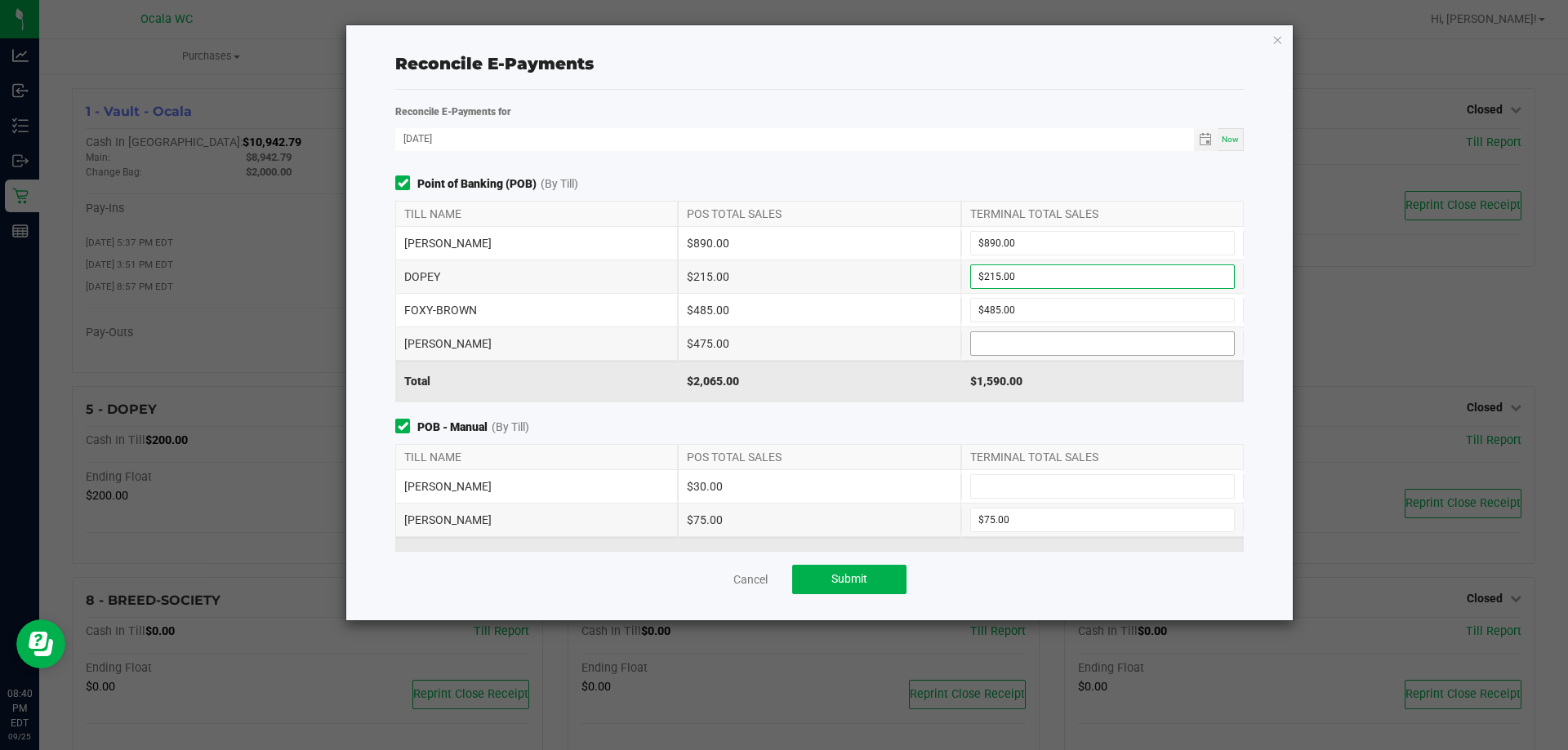
click at [1001, 339] on input at bounding box center [1102, 343] width 263 height 23
click at [973, 482] on input at bounding box center [1102, 486] width 263 height 23
type input "$30.00"
click at [1034, 348] on input at bounding box center [1102, 343] width 263 height 23
type input "$475.00"
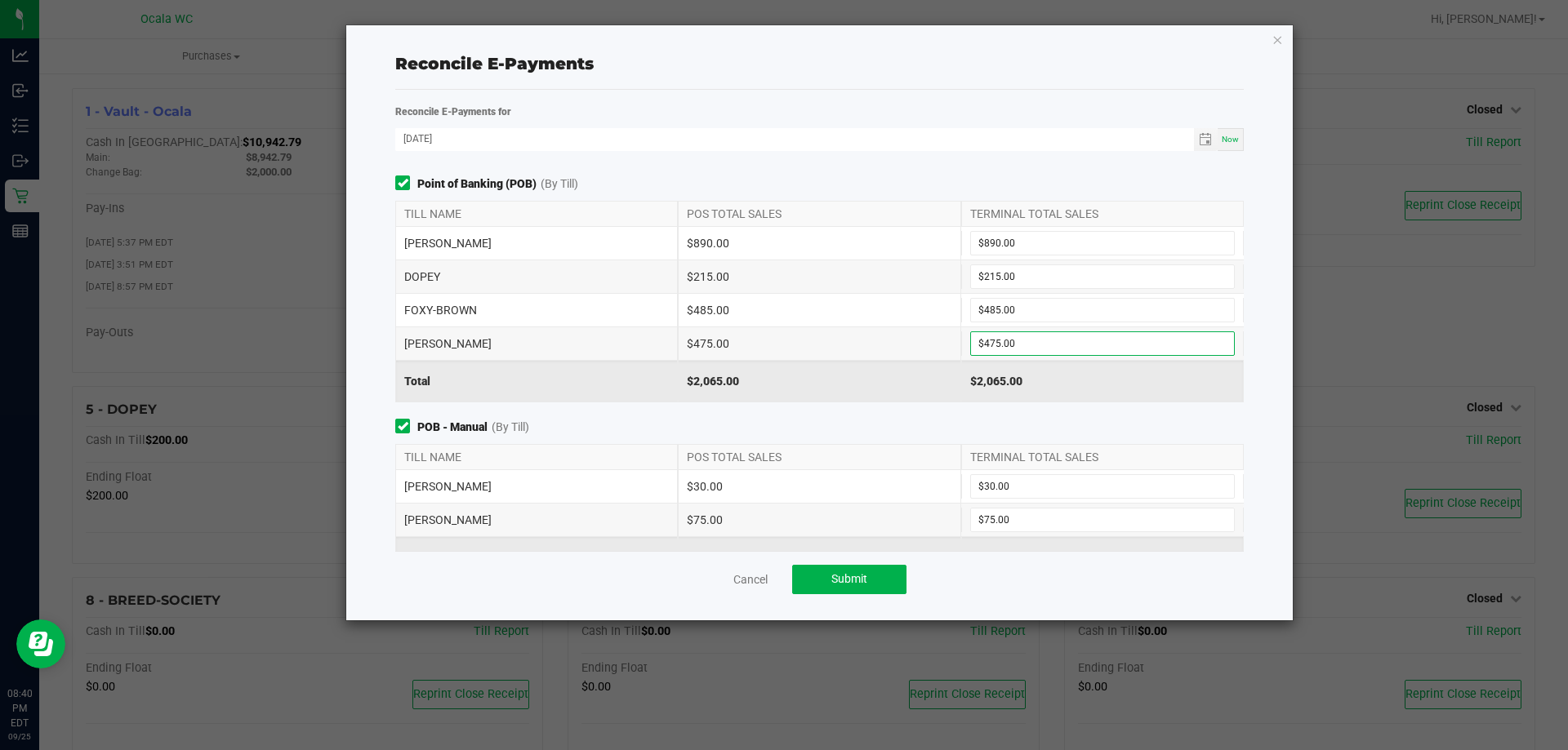
click at [844, 435] on div "POB - Manual (By Till) TILL NAME POS TOTAL SALES TERMINAL TOTAL SALES GROVER $3…" at bounding box center [819, 499] width 873 height 160
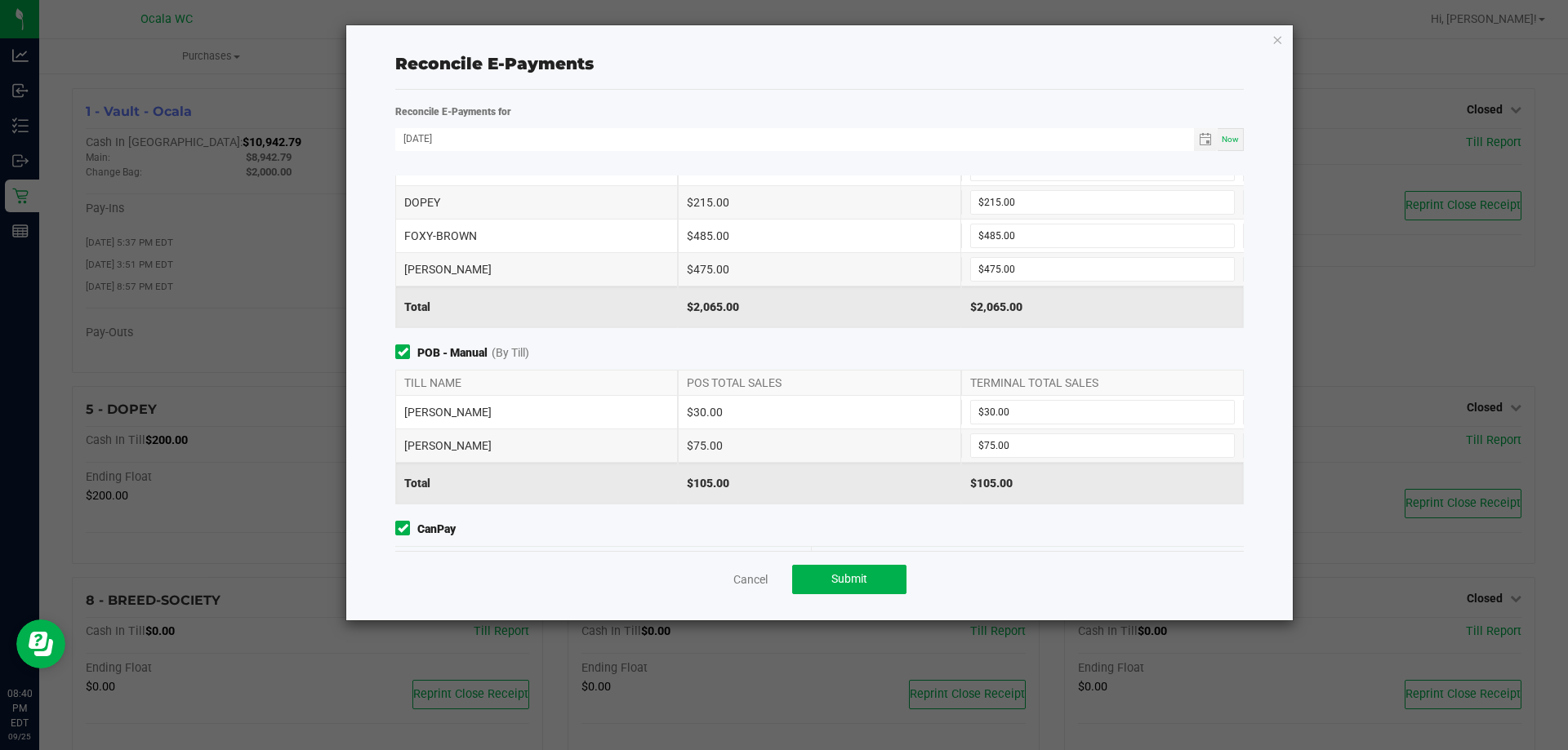
scroll to position [136, 0]
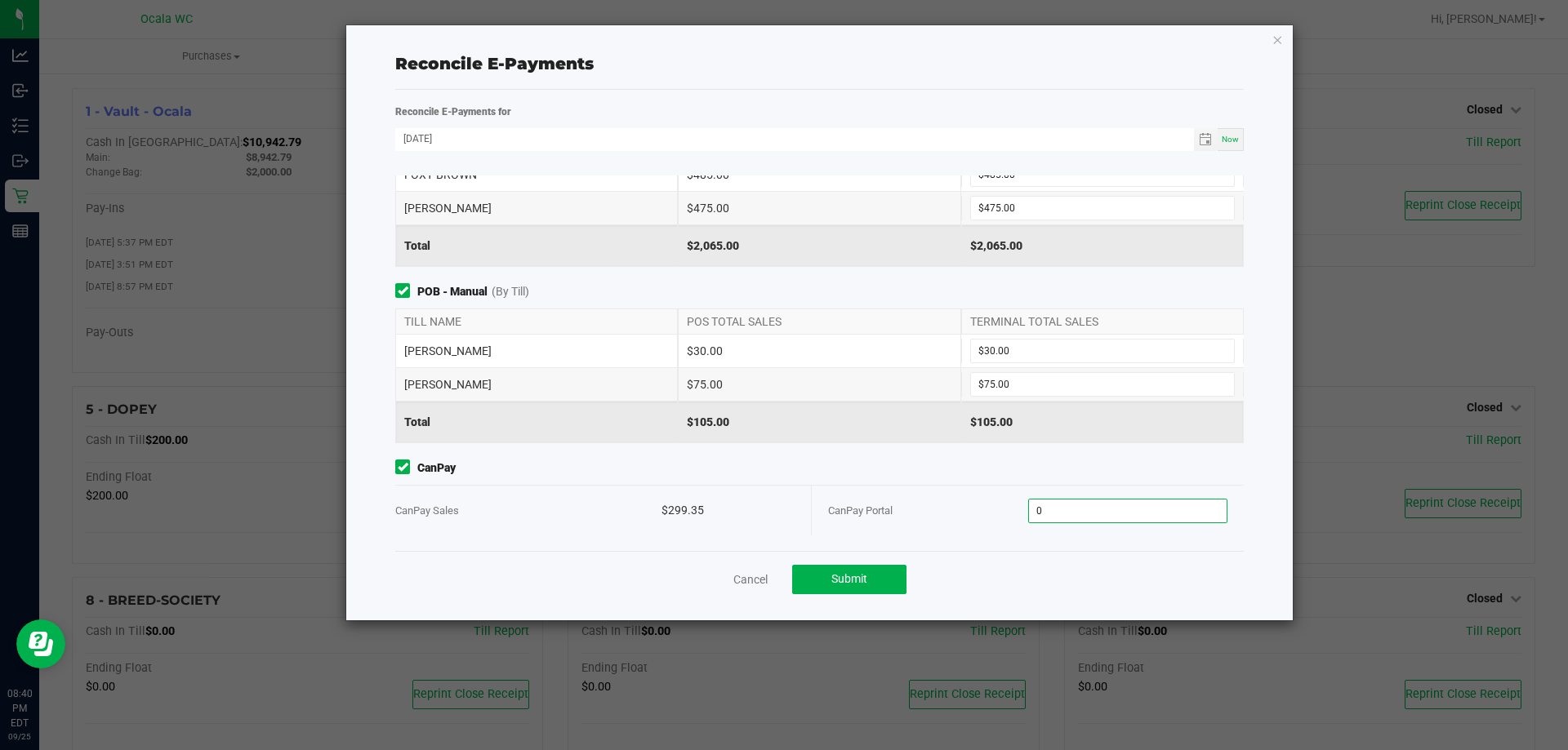
click at [1092, 519] on input "0" at bounding box center [1128, 511] width 198 height 23
type input "$299.35"
click at [835, 575] on span "Submit" at bounding box center [849, 579] width 36 height 13
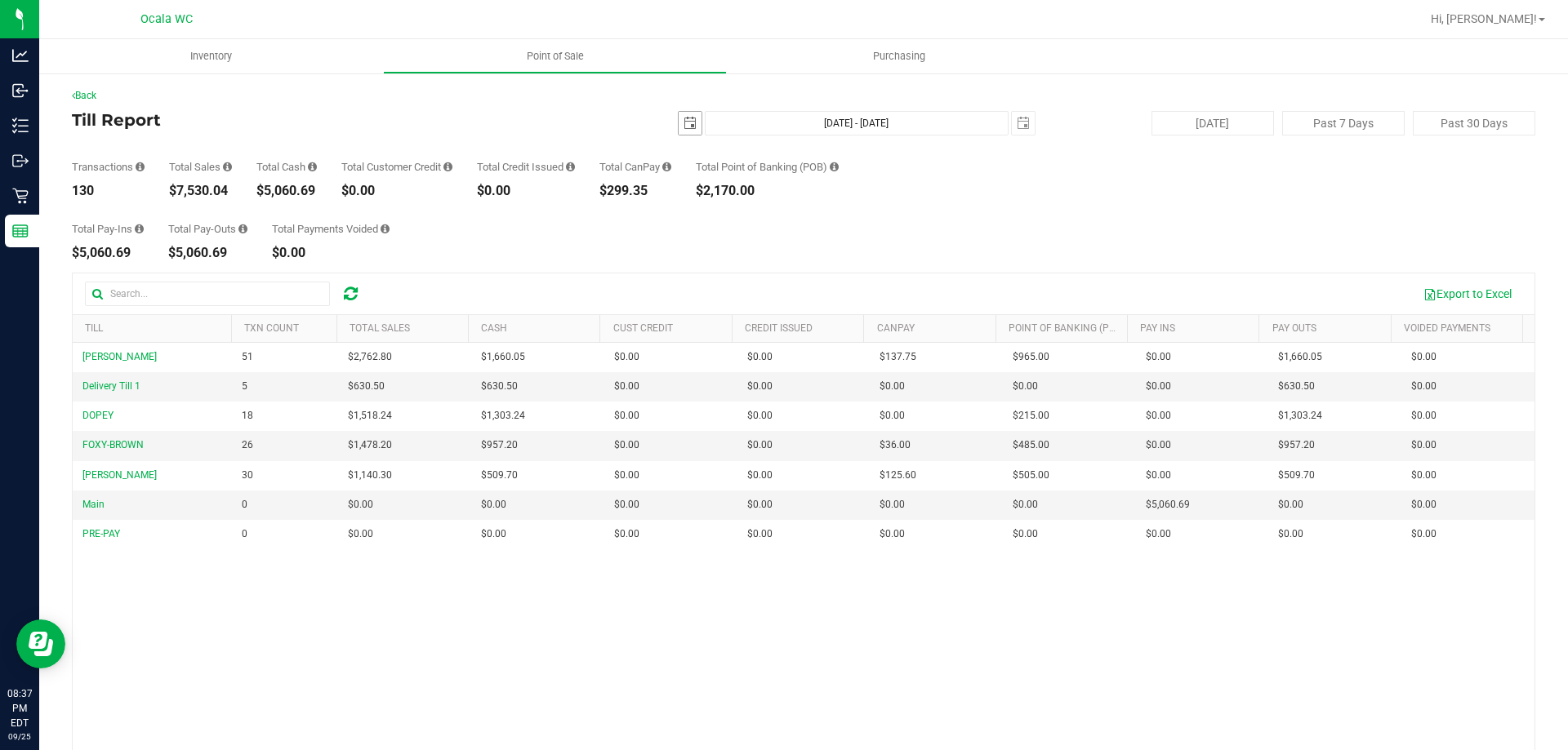
click at [683, 122] on span "select" at bounding box center [690, 123] width 13 height 13
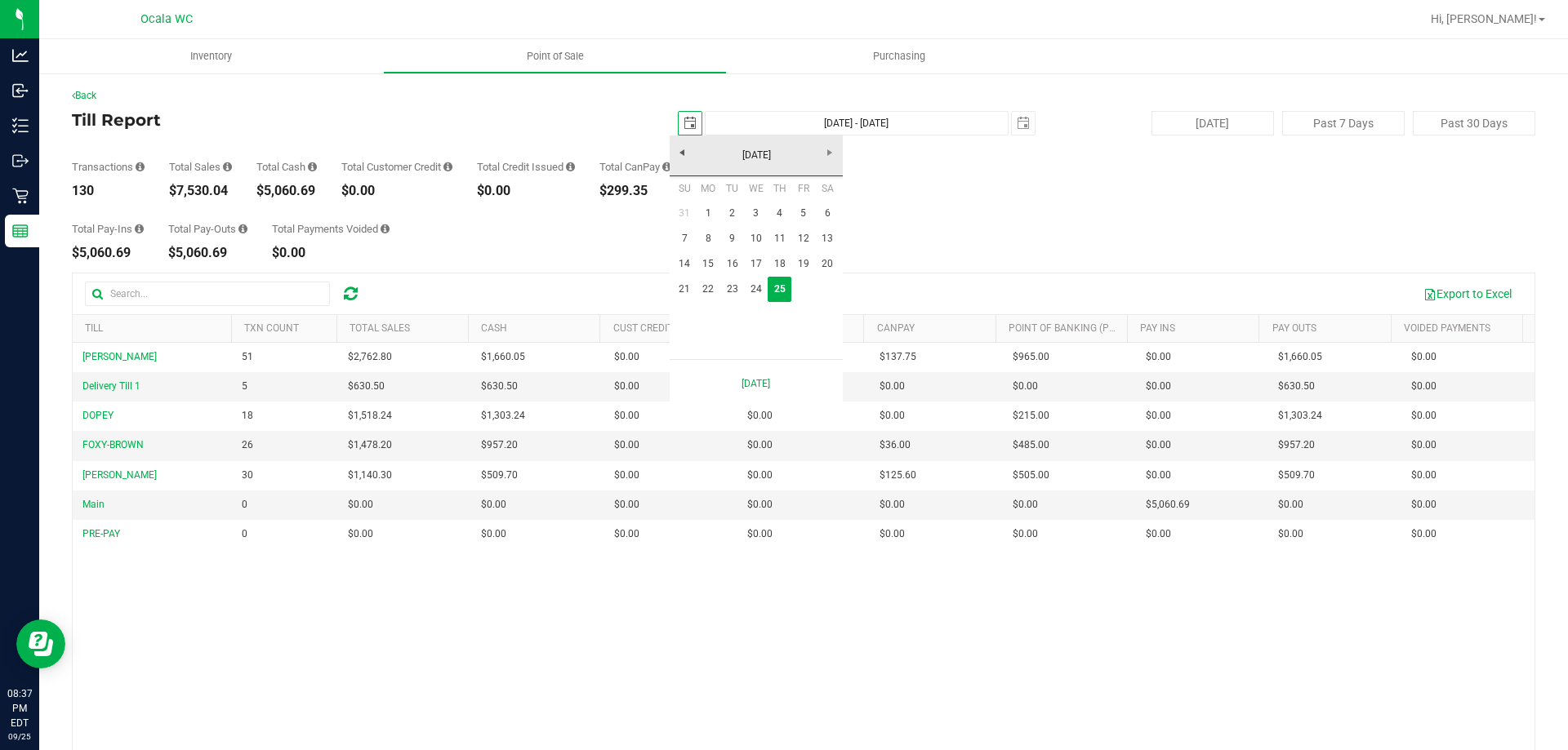
scroll to position [0, 41]
click at [714, 288] on link "22" at bounding box center [708, 288] width 23 height 25
type input "[DATE]"
type input "[DATE] - [DATE]"
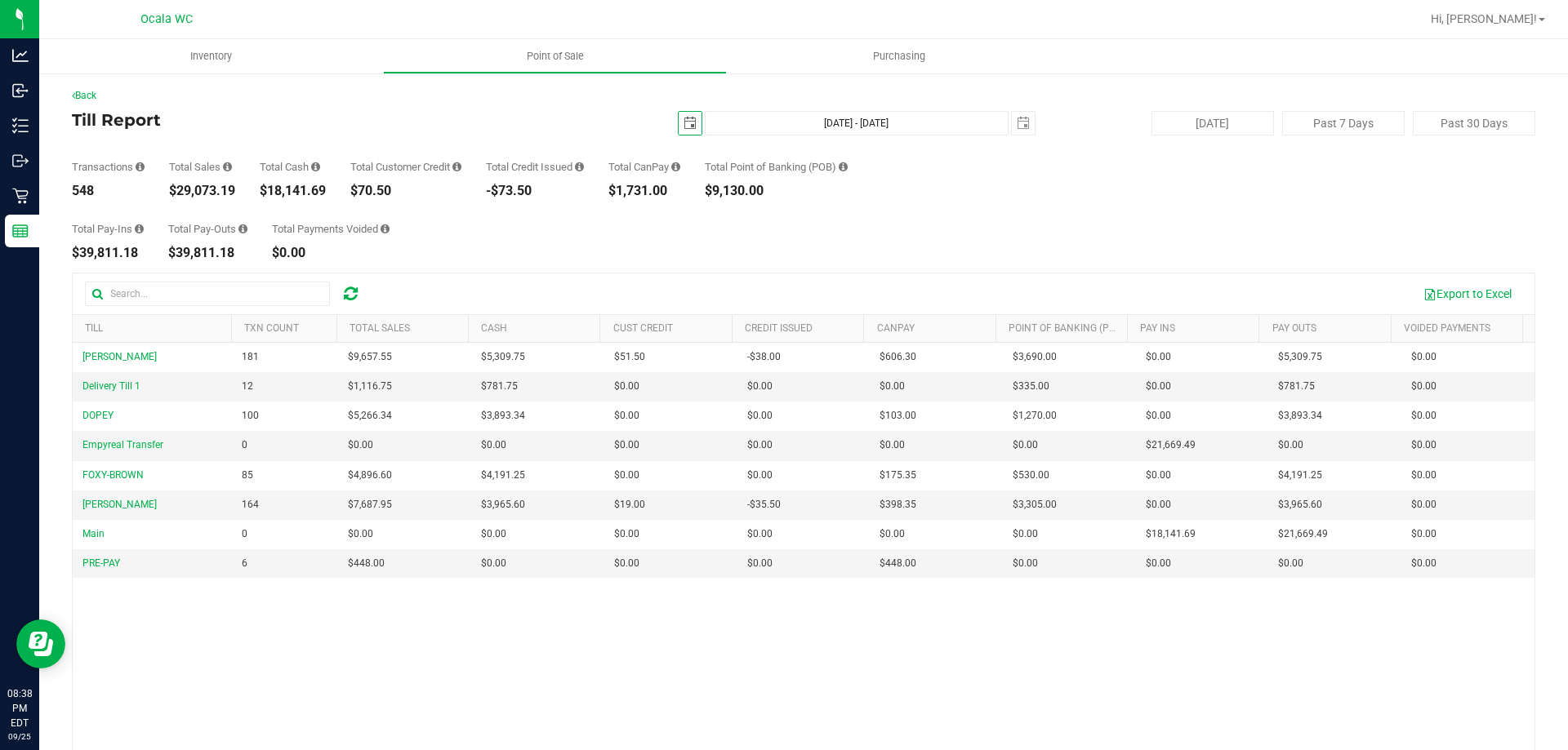
click at [683, 123] on span "select" at bounding box center [690, 123] width 13 height 13
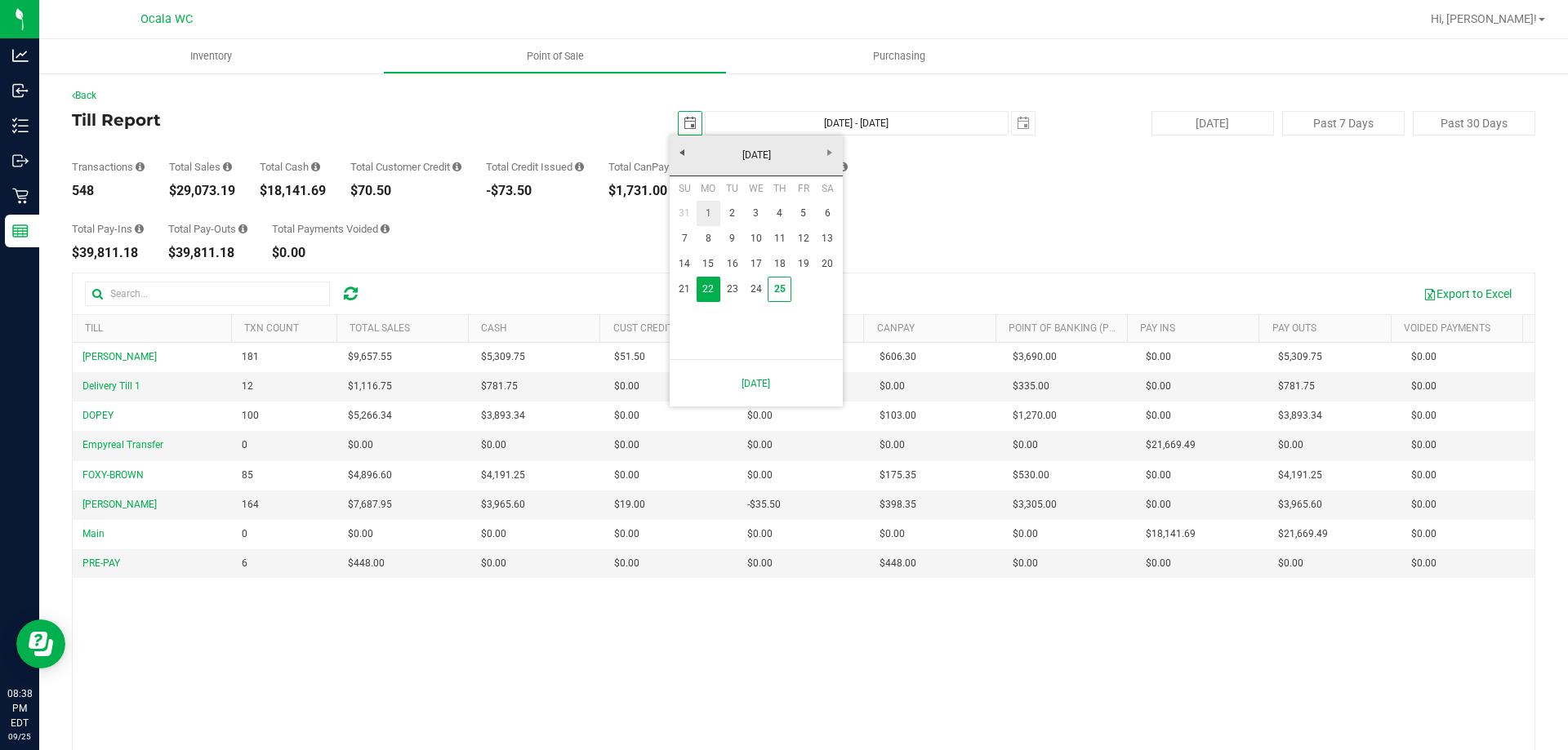
click at [709, 213] on link "1" at bounding box center [708, 213] width 23 height 25
type input "[DATE]"
type input "[DATE] - [DATE]"
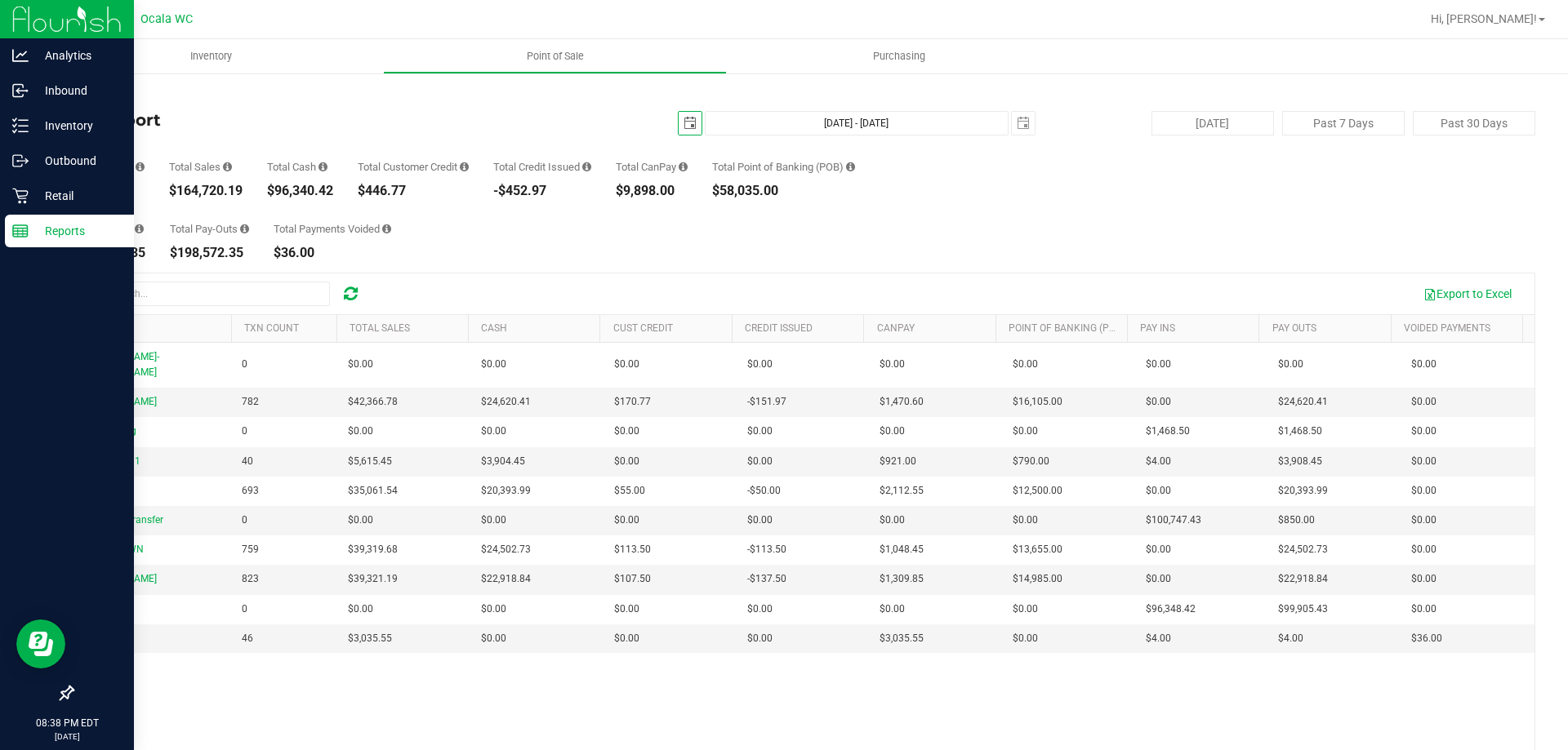
click at [73, 240] on p "Reports" at bounding box center [77, 231] width 98 height 20
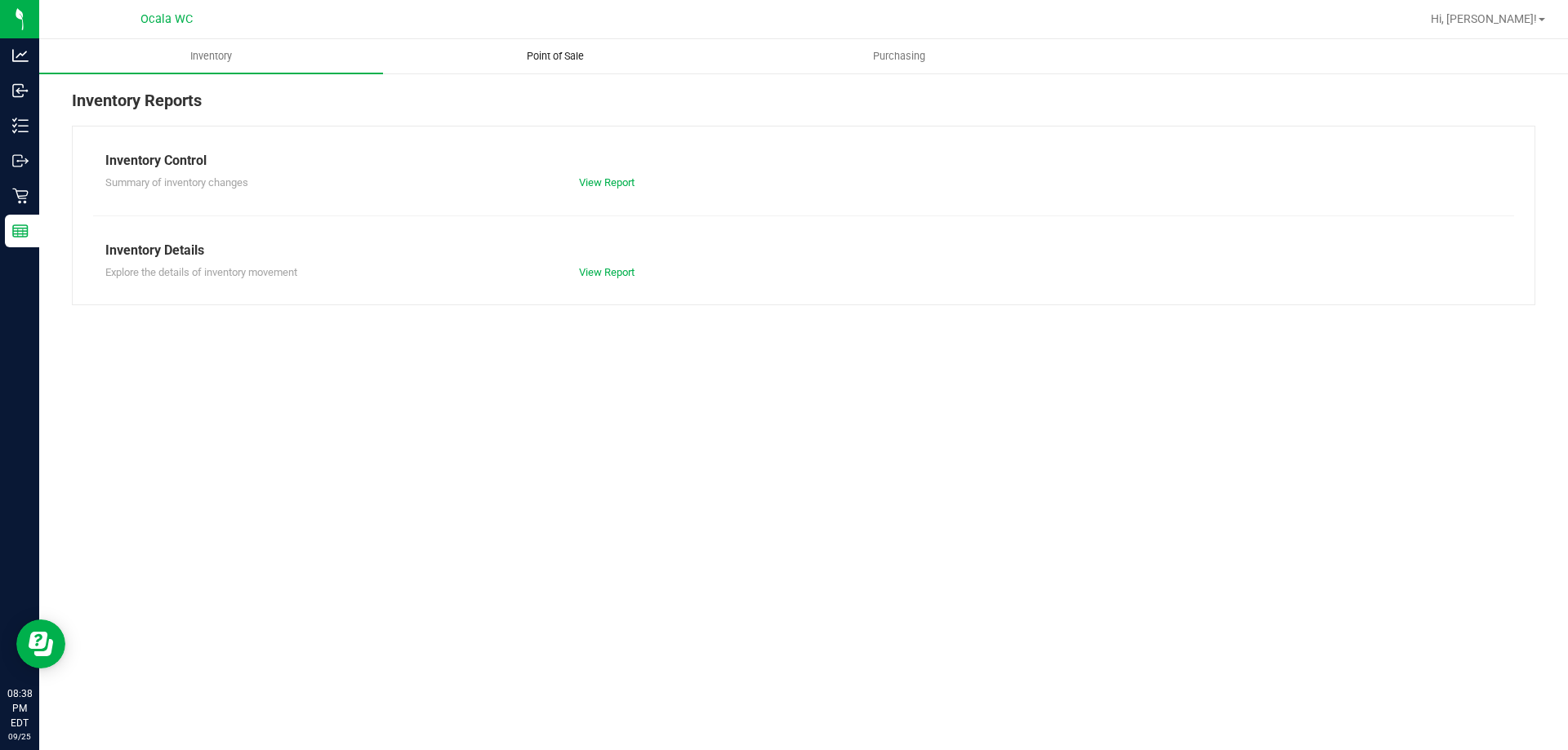
click at [539, 54] on span "Point of Sale" at bounding box center [555, 57] width 101 height 15
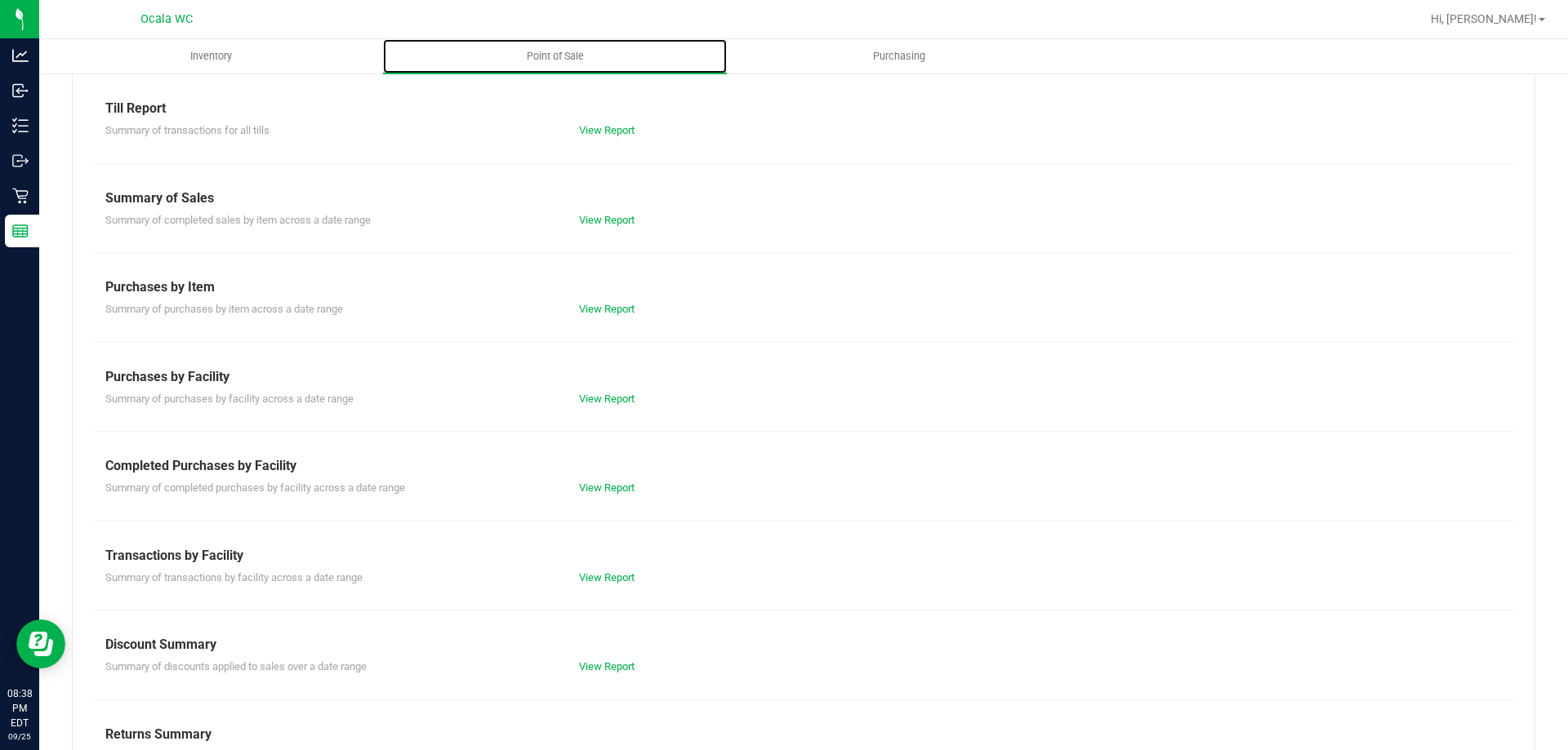
scroll to position [108, 0]
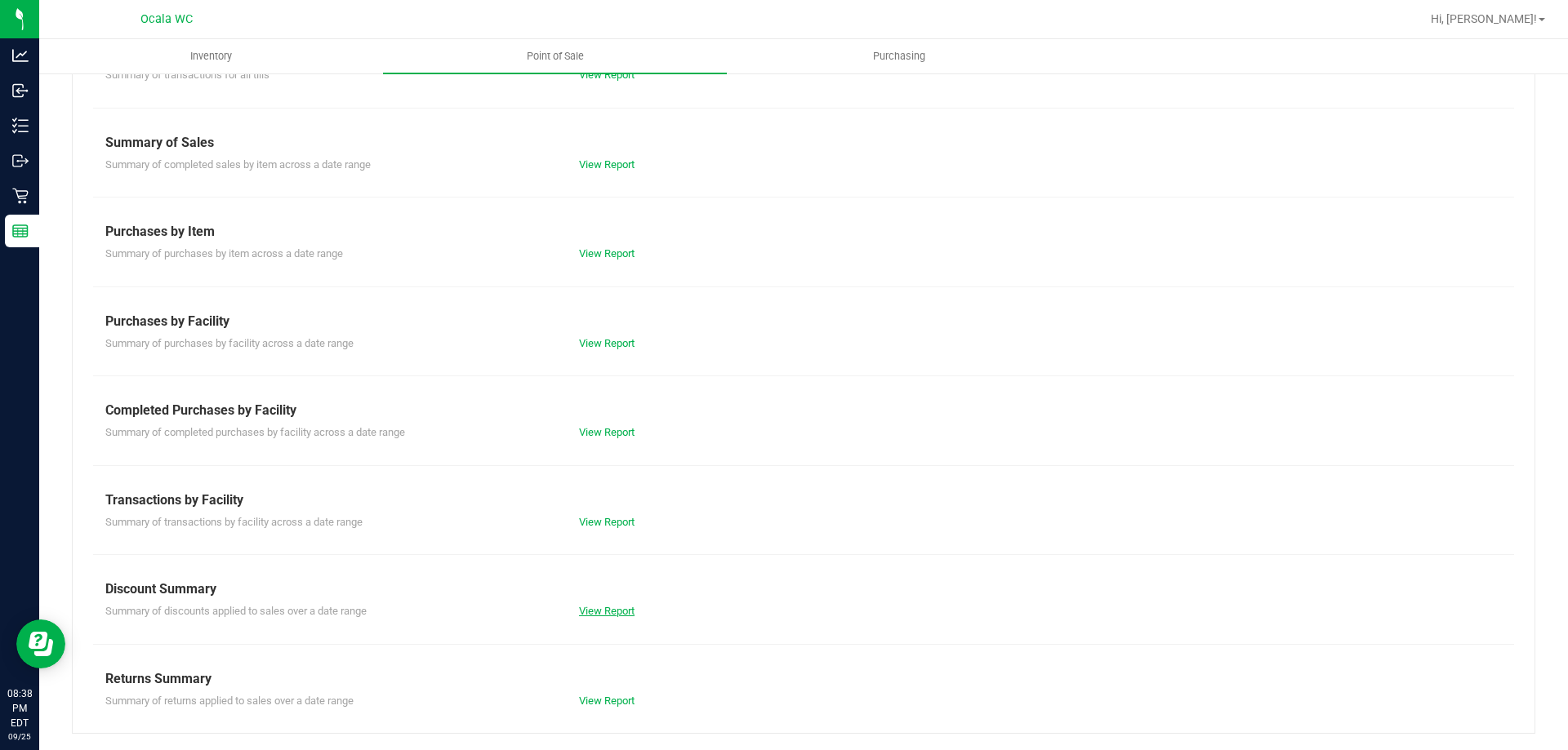
click at [613, 612] on link "View Report" at bounding box center [607, 610] width 56 height 12
